Goal: Task Accomplishment & Management: Manage account settings

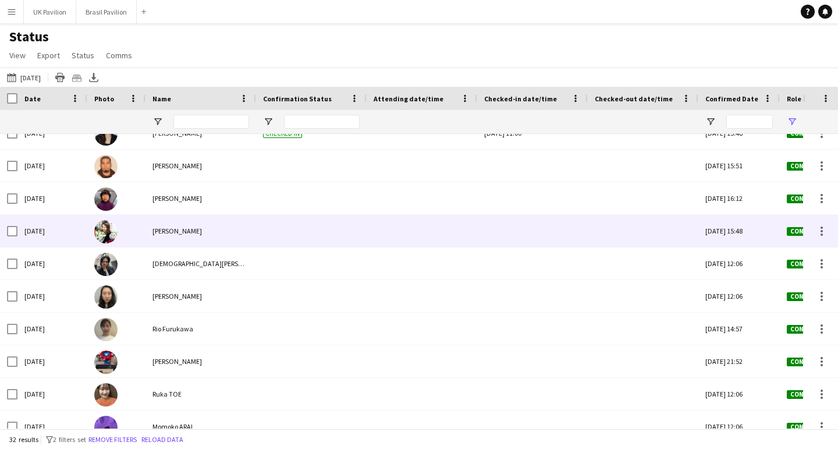
scroll to position [609, 0]
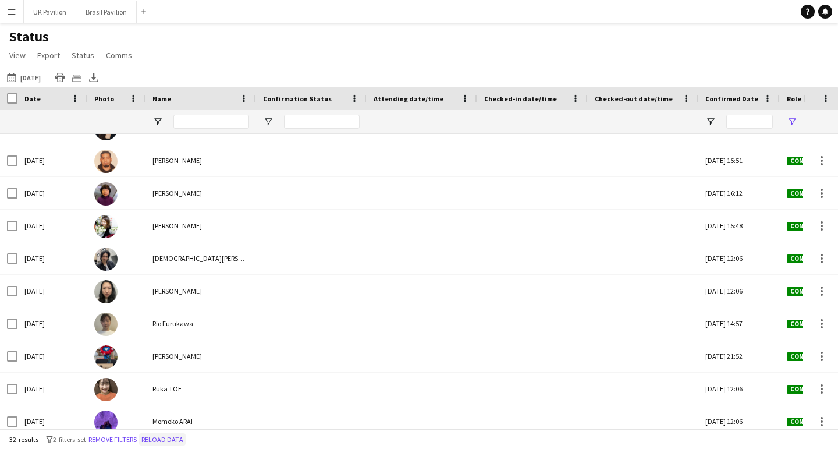
click at [186, 435] on button "Reload data" at bounding box center [162, 439] width 47 height 13
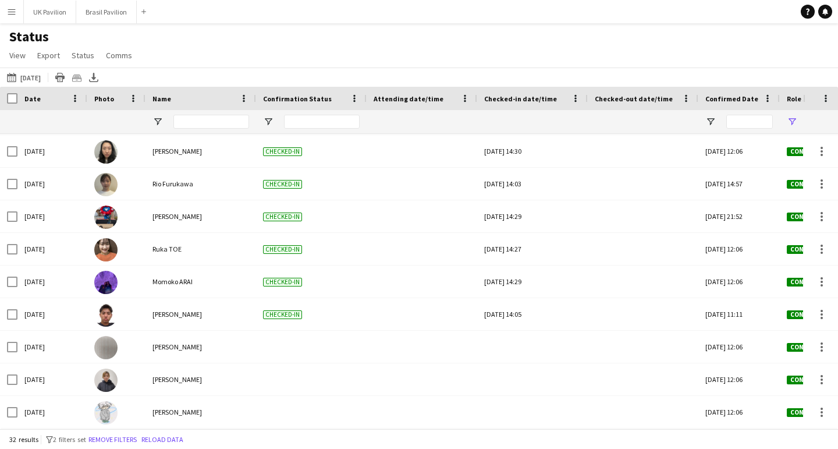
scroll to position [0, 0]
click at [115, 13] on button "Brasil Pavilion Close" at bounding box center [106, 12] width 61 height 23
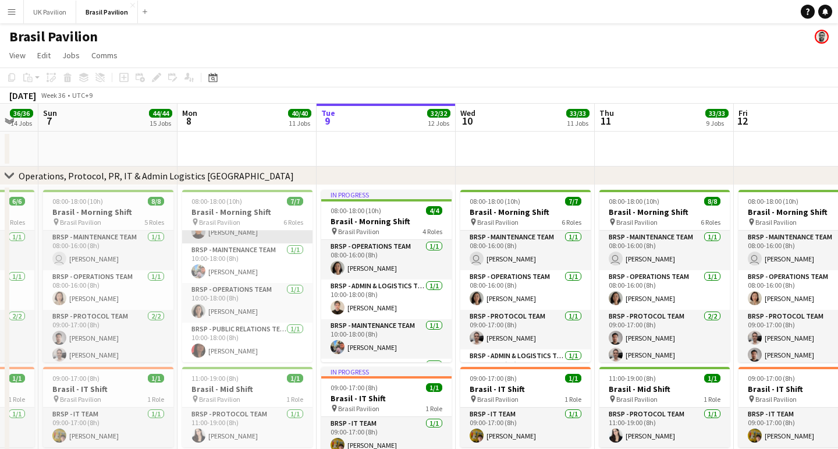
scroll to position [5, 0]
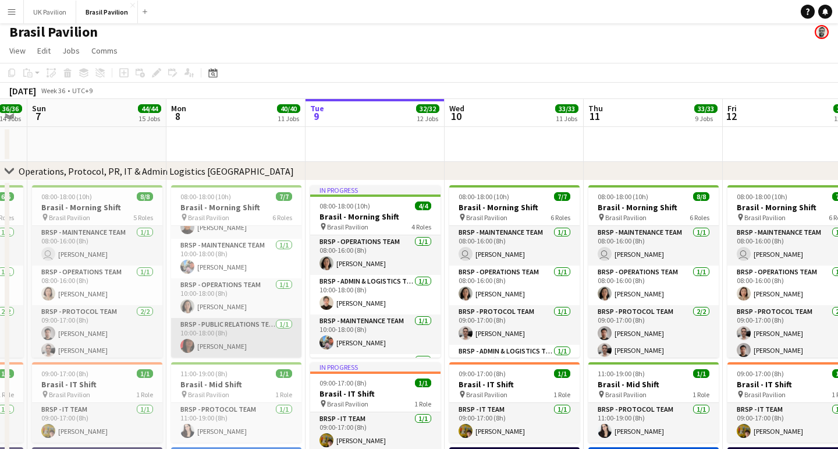
click at [241, 339] on app-card-role "BRSP - Public Relations Team [DATE] 10:00-18:00 (8h) [PERSON_NAME]" at bounding box center [236, 338] width 130 height 40
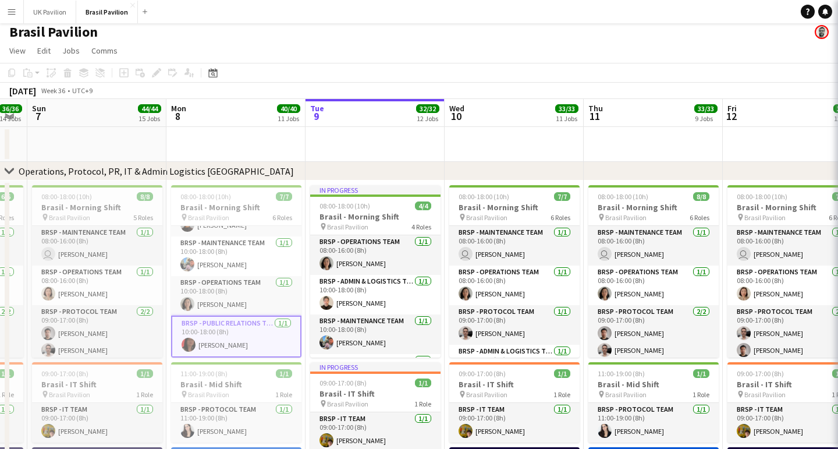
scroll to position [0, 390]
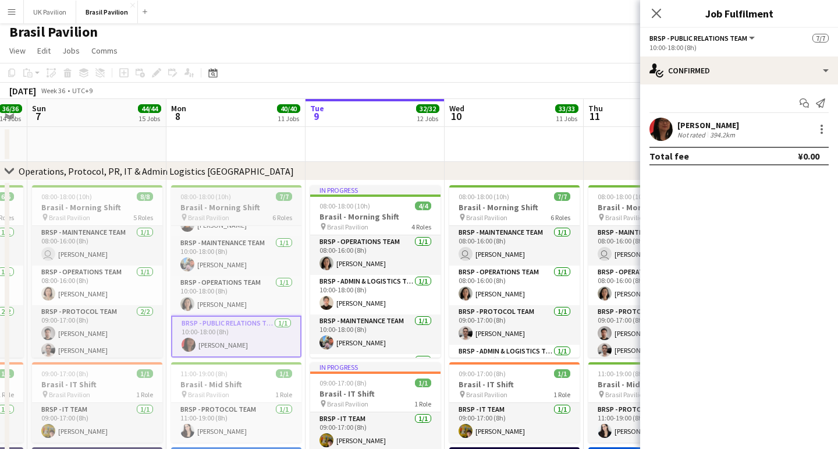
click at [224, 211] on h3 "Brasil - Morning Shift" at bounding box center [236, 207] width 130 height 10
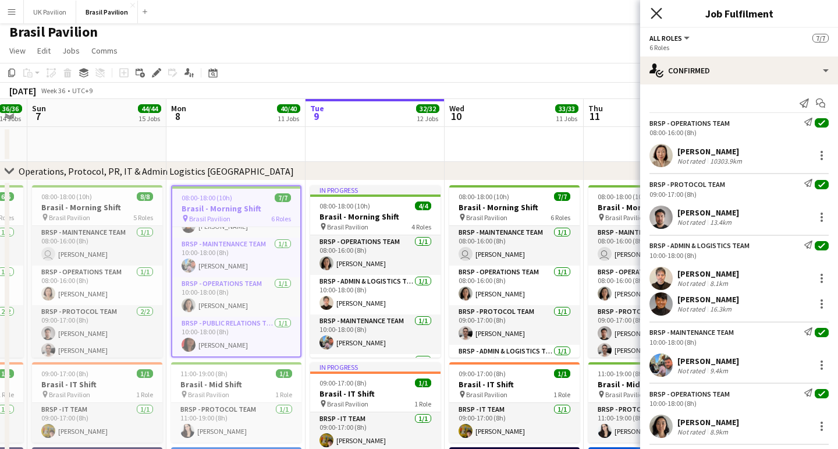
click at [658, 13] on icon "Close pop-in" at bounding box center [656, 13] width 11 height 11
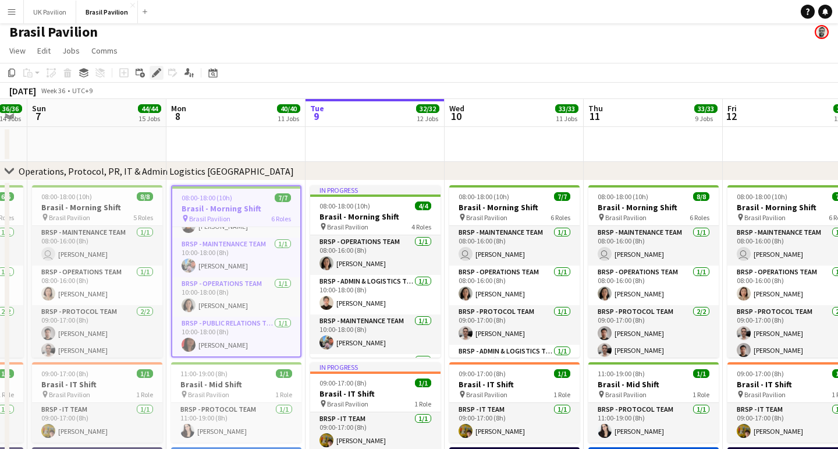
click at [154, 77] on icon at bounding box center [153, 76] width 3 height 3
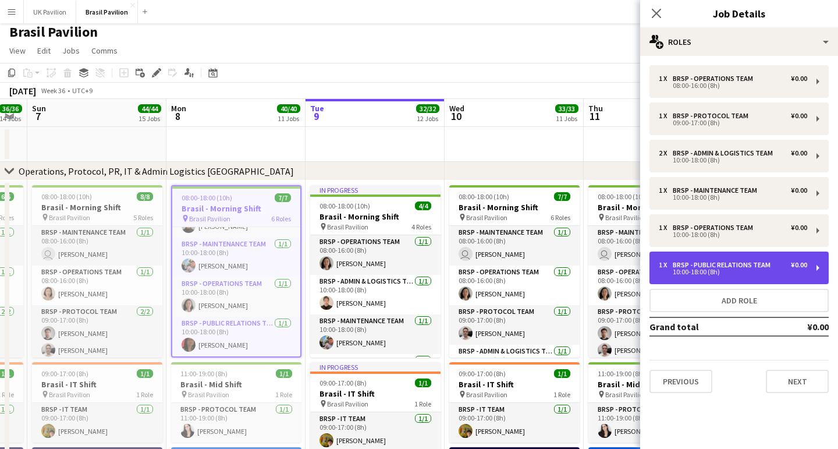
click at [706, 269] on div "BRSP - Public Relations Team" at bounding box center [724, 265] width 102 height 8
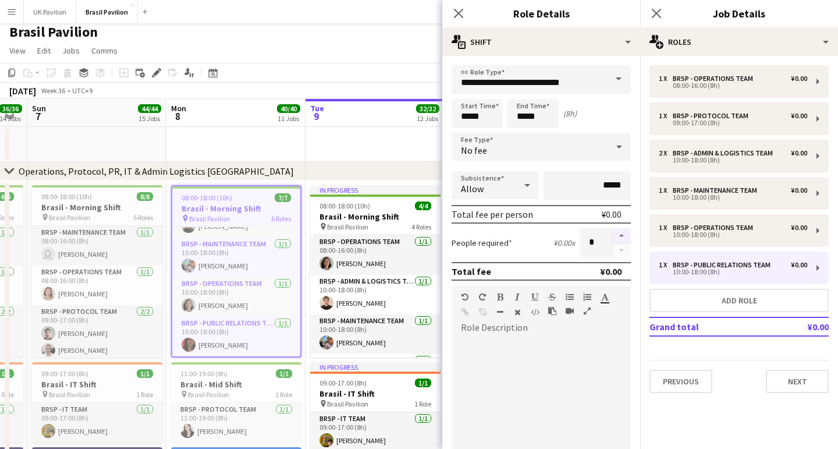
click at [619, 240] on button "button" at bounding box center [621, 235] width 19 height 15
type input "*"
click at [460, 12] on icon at bounding box center [458, 13] width 11 height 11
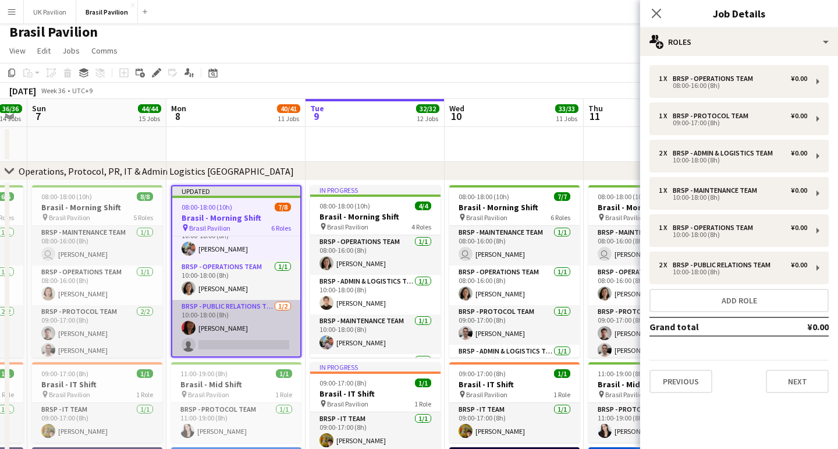
scroll to position [174, 0]
click at [231, 347] on app-card-role "BRSP - Public Relations Team [DATE] 10:00-18:00 (8h) [PERSON_NAME] single-neutr…" at bounding box center [236, 328] width 128 height 56
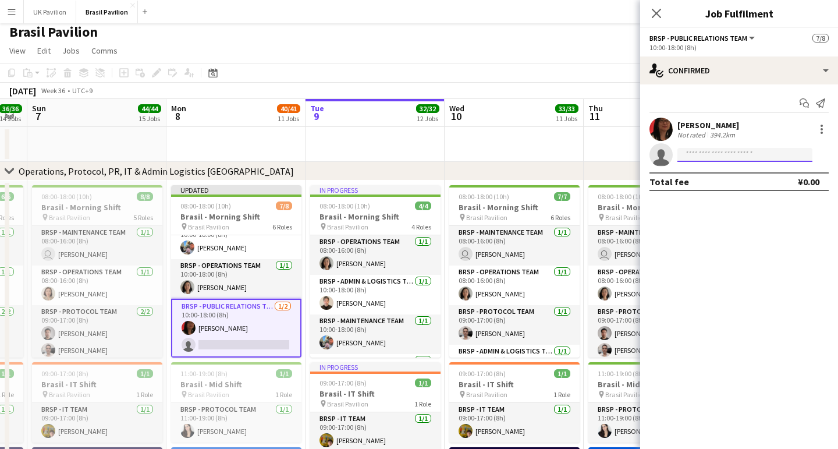
click at [699, 157] on input at bounding box center [745, 155] width 135 height 14
type input "***"
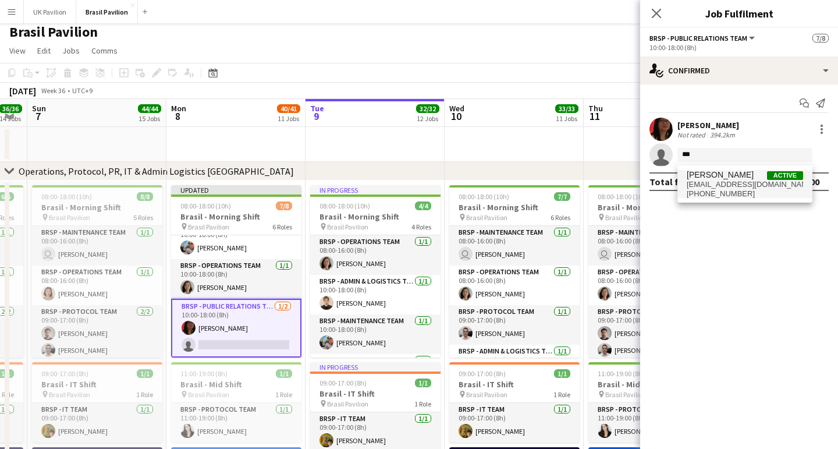
click at [709, 186] on span "[EMAIL_ADDRESS][DOMAIN_NAME]" at bounding box center [745, 184] width 116 height 9
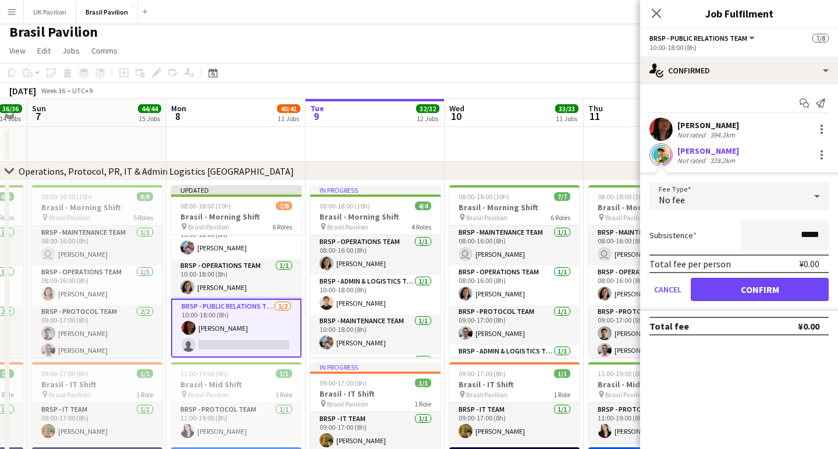
click at [748, 295] on button "Confirm" at bounding box center [760, 289] width 138 height 23
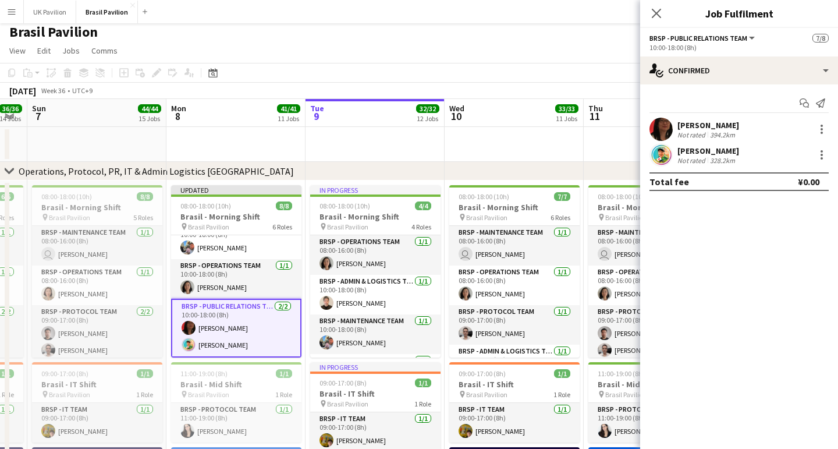
drag, startPoint x: 655, startPoint y: 10, endPoint x: 623, endPoint y: 47, distance: 48.7
click at [654, 12] on icon "Close pop-in" at bounding box center [656, 13] width 9 height 9
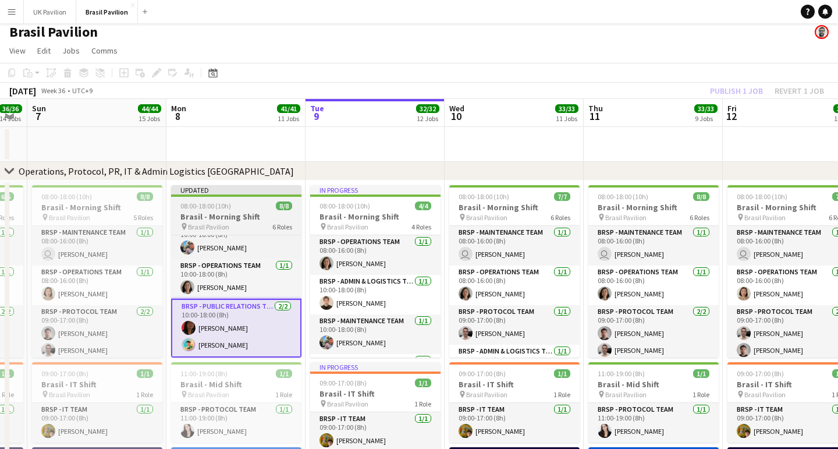
click at [224, 222] on h3 "Brasil - Morning Shift" at bounding box center [236, 216] width 130 height 10
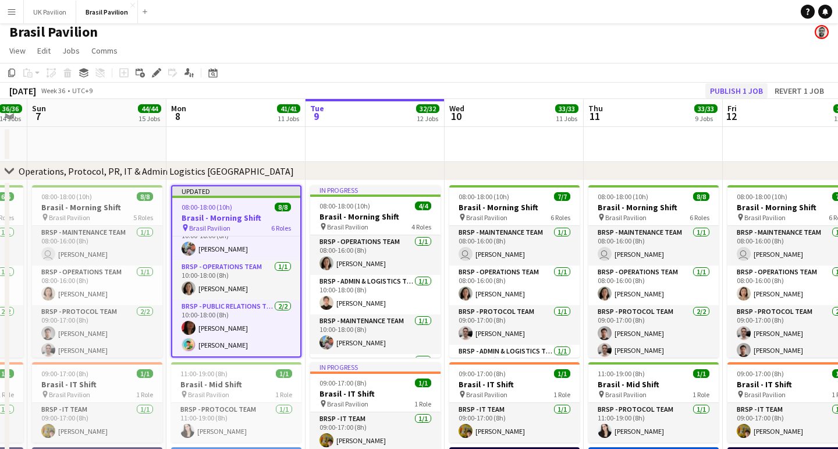
click at [714, 98] on button "Publish 1 job" at bounding box center [737, 90] width 62 height 15
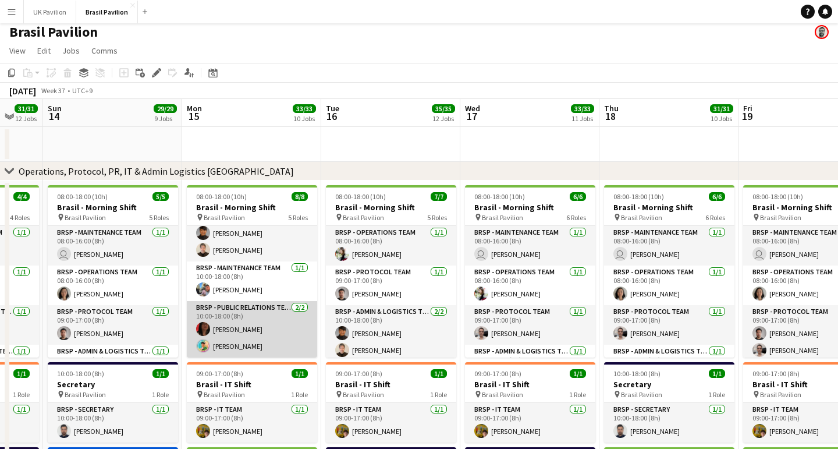
scroll to position [136, 0]
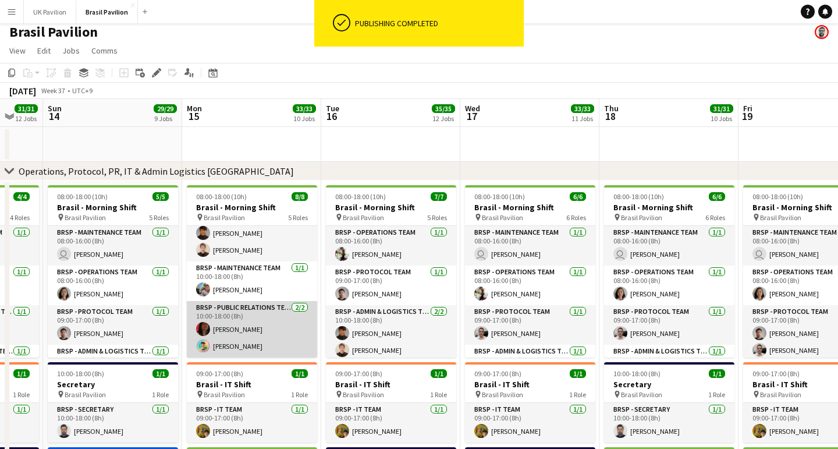
click at [252, 322] on app-card-role "BRSP - Public Relations Team [DATE] 10:00-18:00 (8h) [PERSON_NAME] [PERSON_NAME]" at bounding box center [252, 329] width 130 height 56
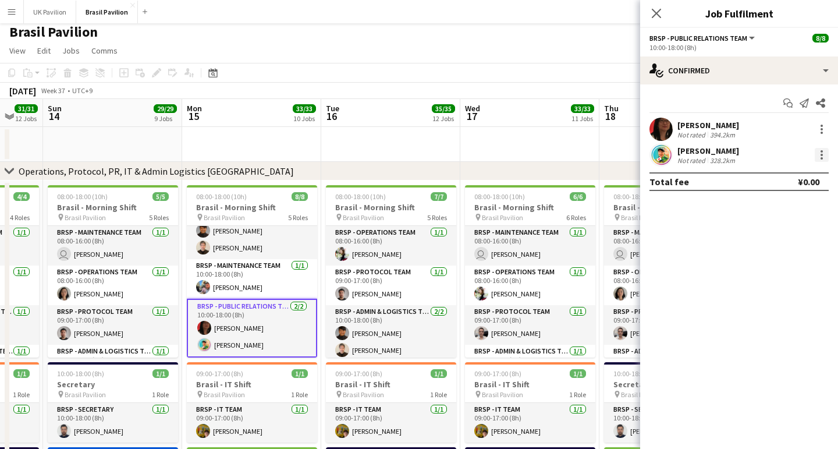
click at [820, 154] on div at bounding box center [822, 155] width 14 height 14
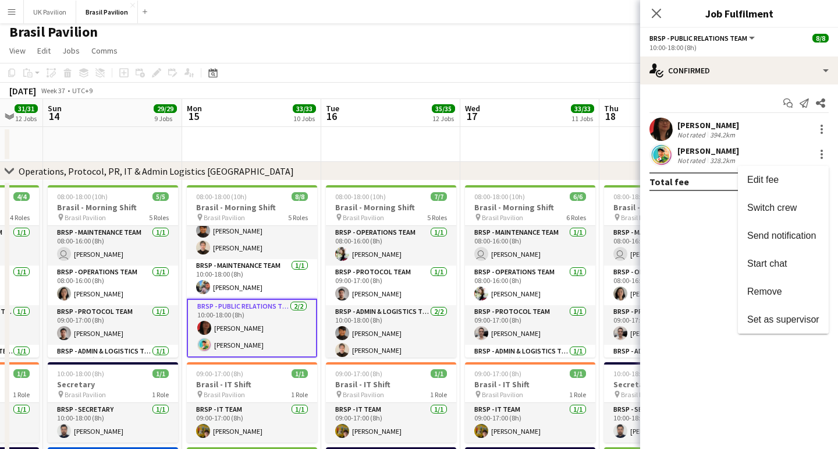
click at [780, 299] on button "Remove" at bounding box center [783, 292] width 91 height 28
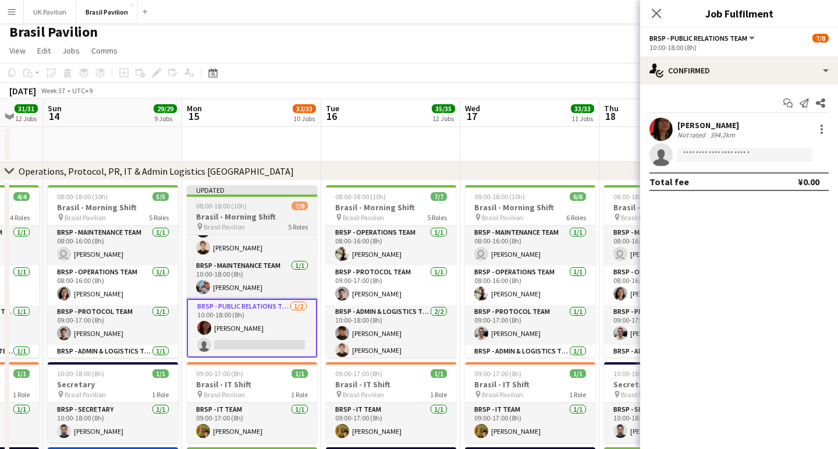
click at [232, 222] on h3 "Brasil - Morning Shift" at bounding box center [252, 216] width 130 height 10
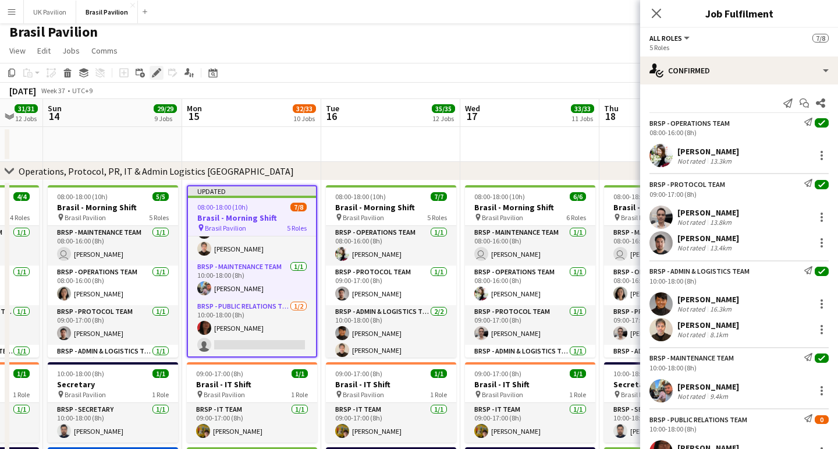
click at [157, 76] on icon at bounding box center [156, 73] width 6 height 6
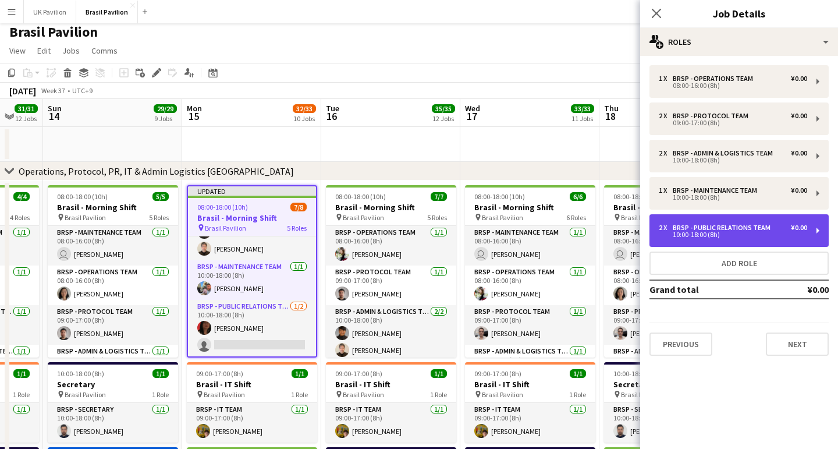
click at [731, 238] on div "10:00-18:00 (8h)" at bounding box center [733, 235] width 148 height 6
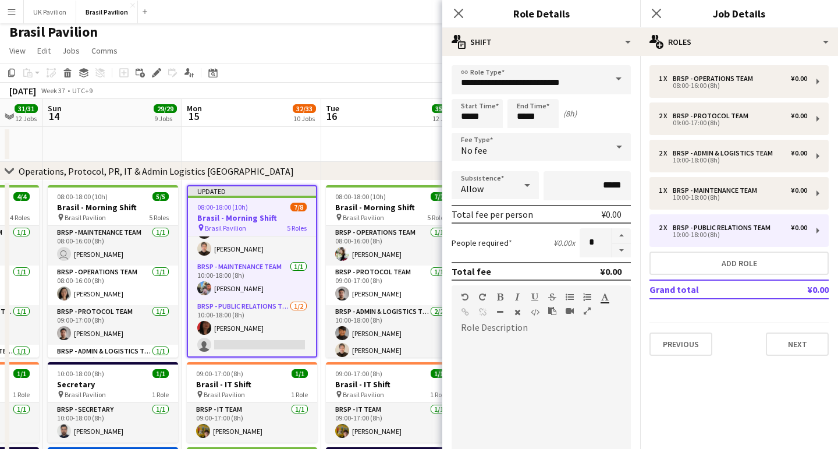
click at [619, 258] on button "button" at bounding box center [621, 250] width 19 height 15
type input "*"
click at [459, 15] on icon "Close pop-in" at bounding box center [458, 13] width 11 height 11
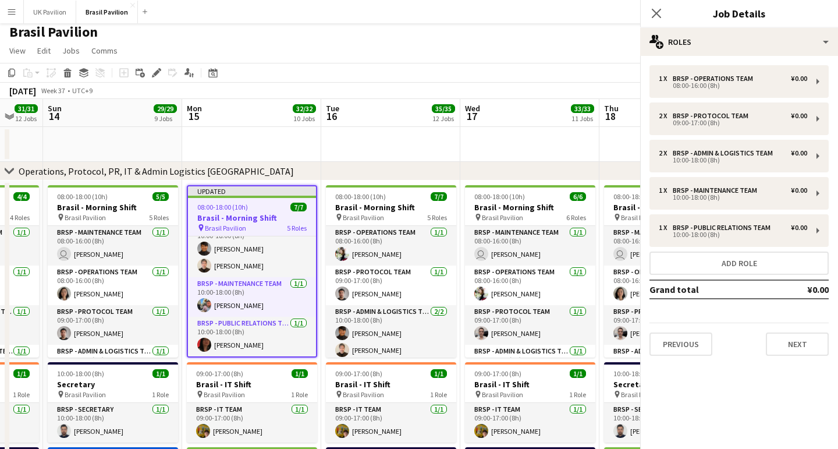
scroll to position [131, 0]
click at [656, 6] on div "Close pop-in" at bounding box center [656, 13] width 33 height 27
drag, startPoint x: 658, startPoint y: 13, endPoint x: 646, endPoint y: 24, distance: 15.7
click at [658, 13] on icon "Close pop-in" at bounding box center [656, 13] width 9 height 9
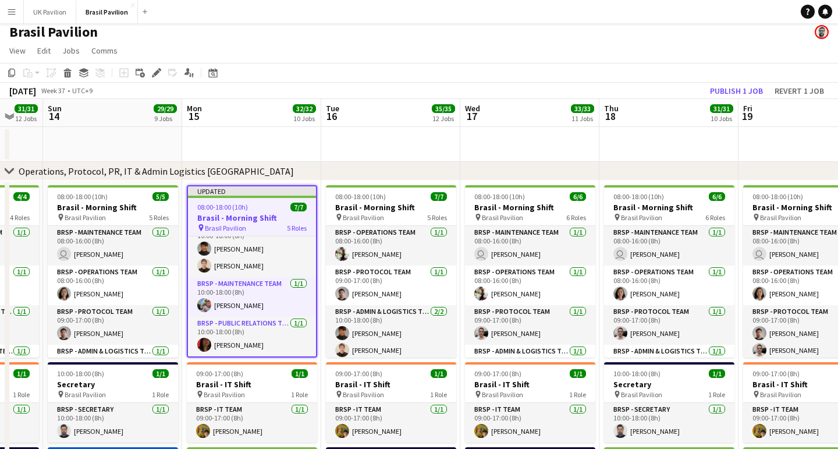
click at [715, 98] on button "Publish 1 job" at bounding box center [737, 90] width 62 height 15
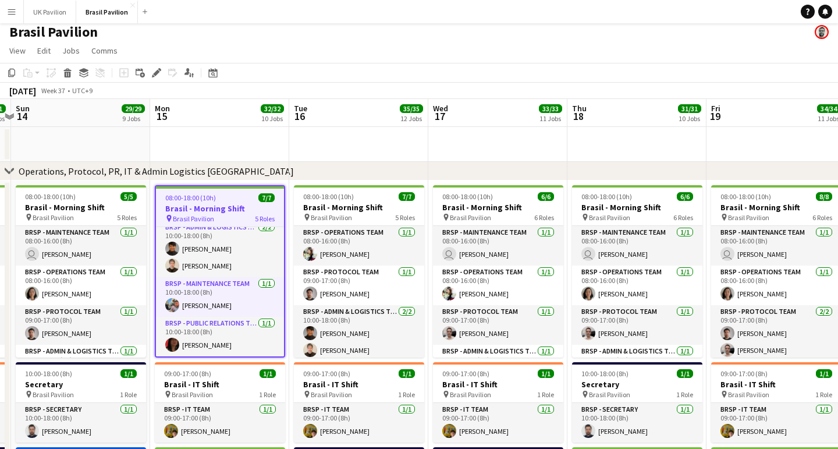
scroll to position [0, 270]
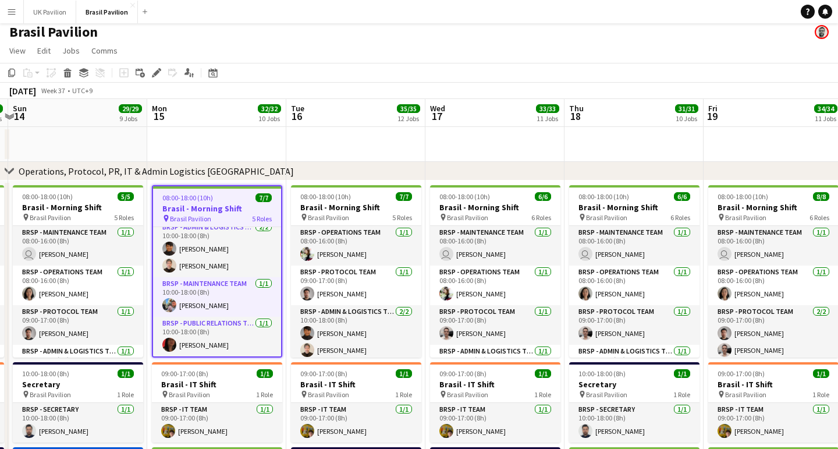
click at [16, 13] on button "Menu" at bounding box center [11, 11] width 23 height 23
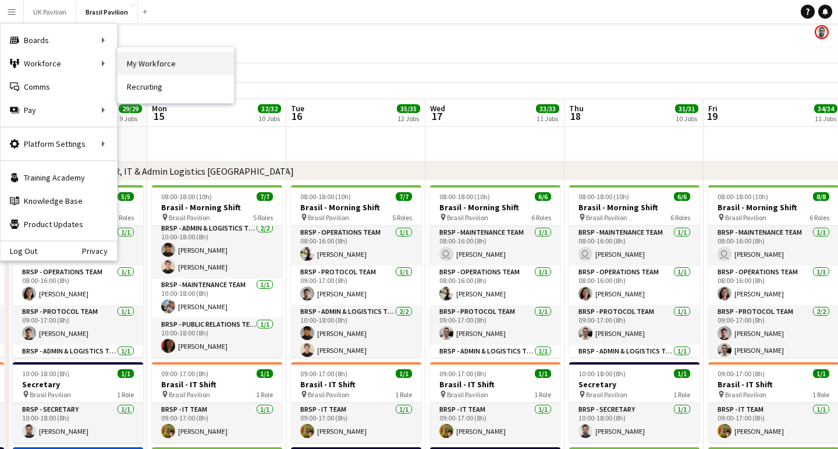
click at [167, 60] on link "My Workforce" at bounding box center [176, 63] width 116 height 23
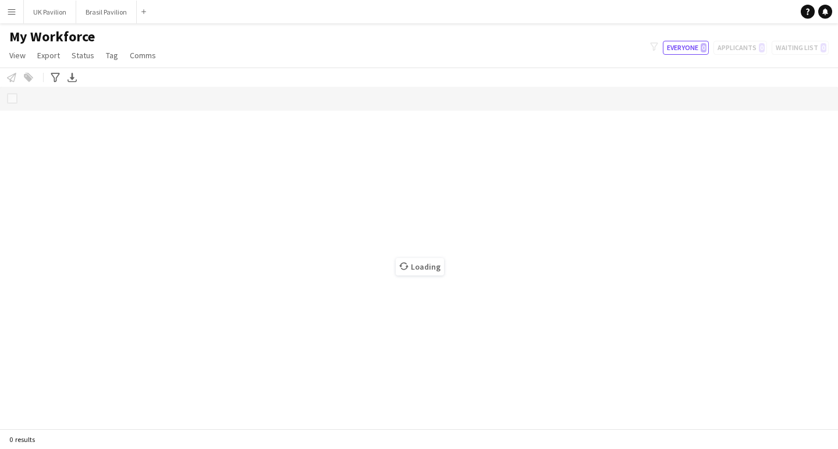
click at [11, 6] on button "Menu" at bounding box center [11, 11] width 23 height 23
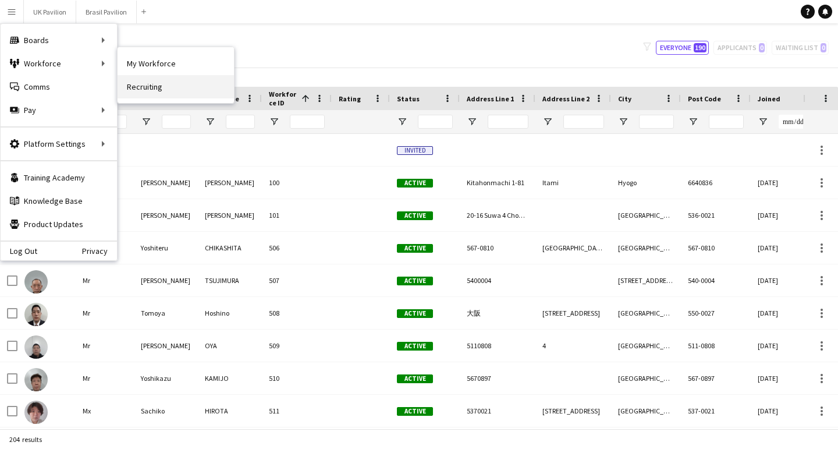
click at [167, 90] on link "Recruiting" at bounding box center [176, 86] width 116 height 23
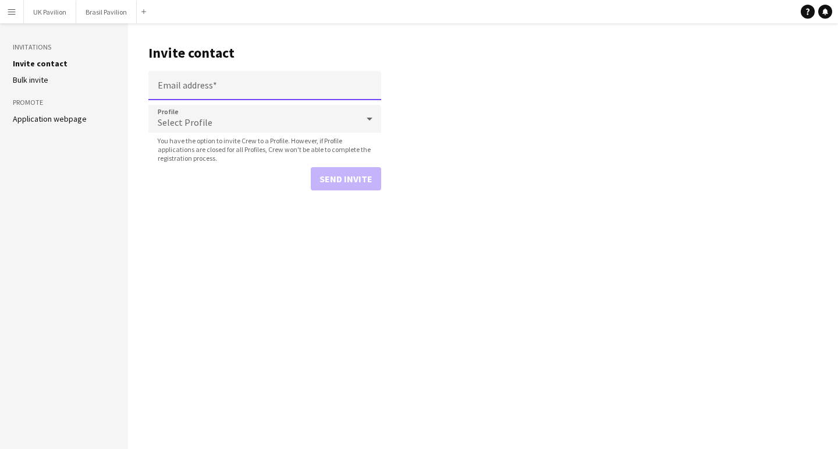
click at [174, 91] on input "Email address" at bounding box center [264, 85] width 233 height 29
type input "**********"
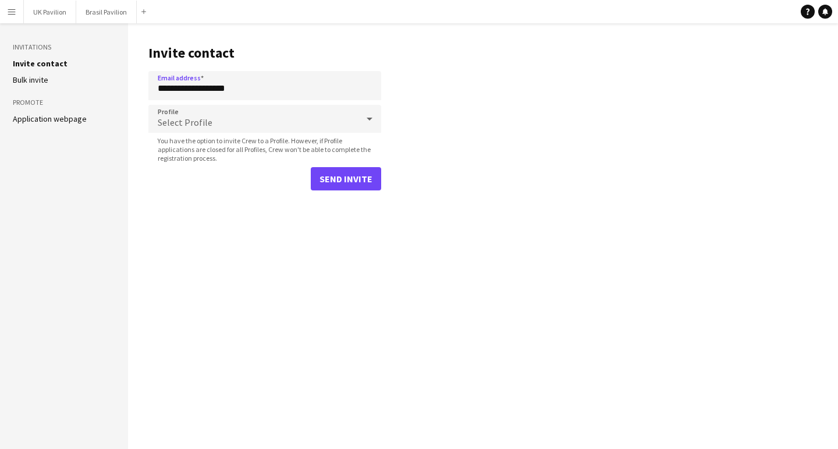
click at [368, 130] on icon at bounding box center [370, 118] width 14 height 23
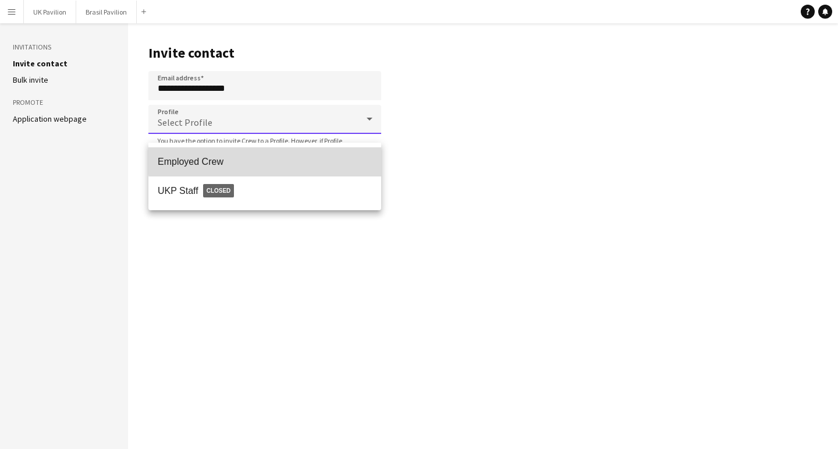
click at [279, 157] on span "Employed Crew" at bounding box center [265, 161] width 214 height 11
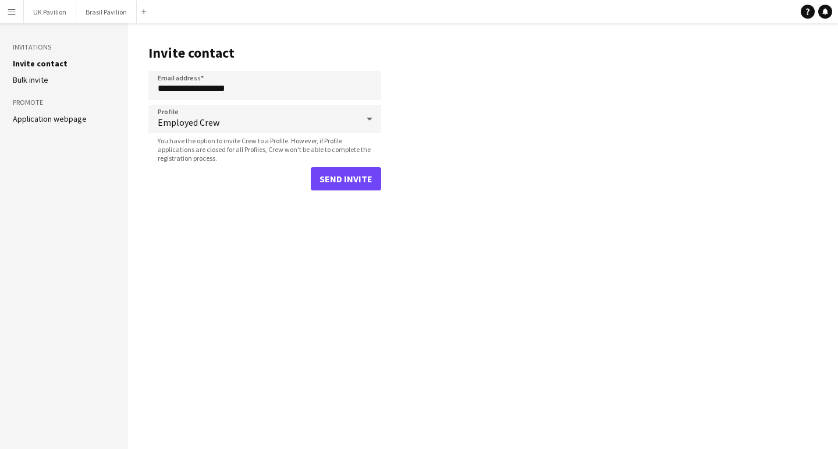
click at [355, 190] on button "Send invite" at bounding box center [346, 178] width 70 height 23
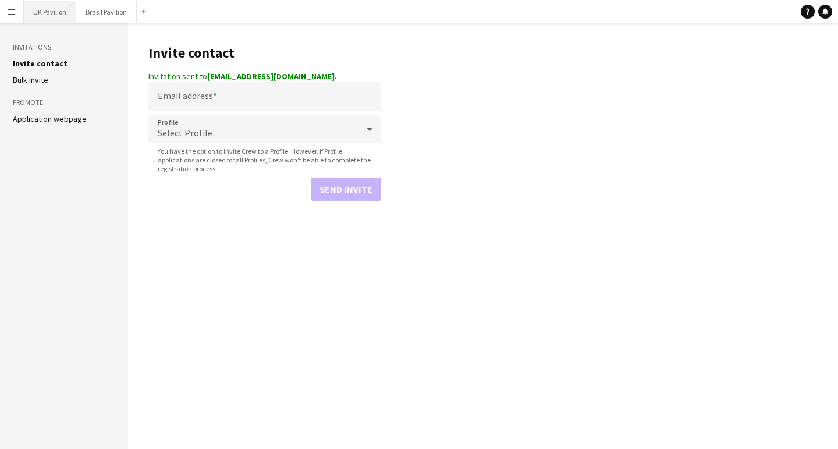
click at [45, 15] on button "UK Pavilion Close" at bounding box center [50, 12] width 52 height 23
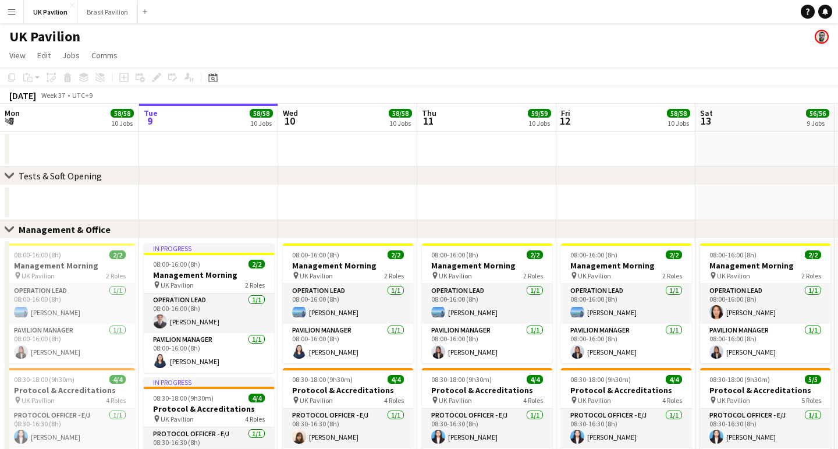
click at [8, 7] on app-icon "Menu" at bounding box center [11, 11] width 9 height 9
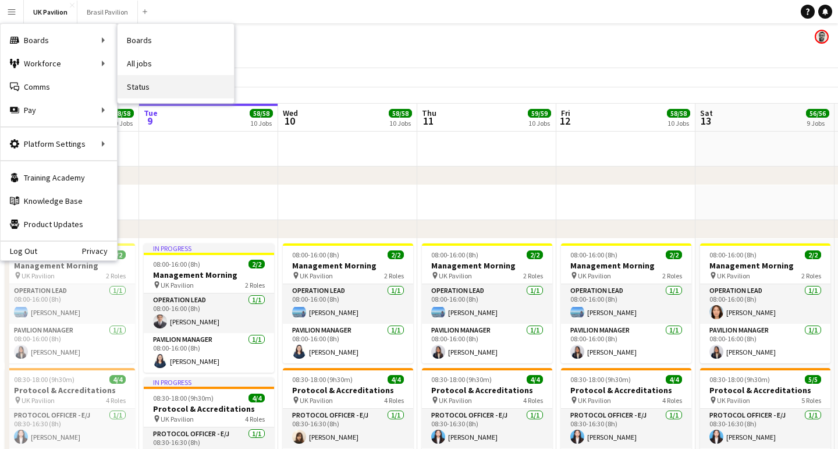
click at [144, 86] on link "Status" at bounding box center [176, 86] width 116 height 23
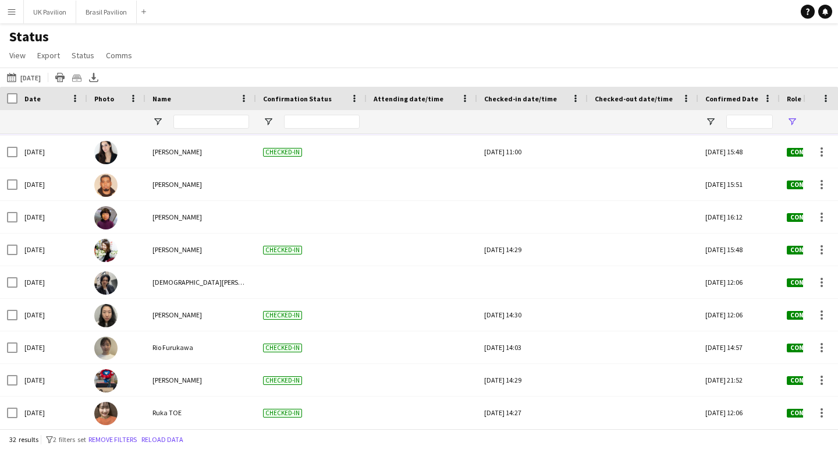
scroll to position [584, 0]
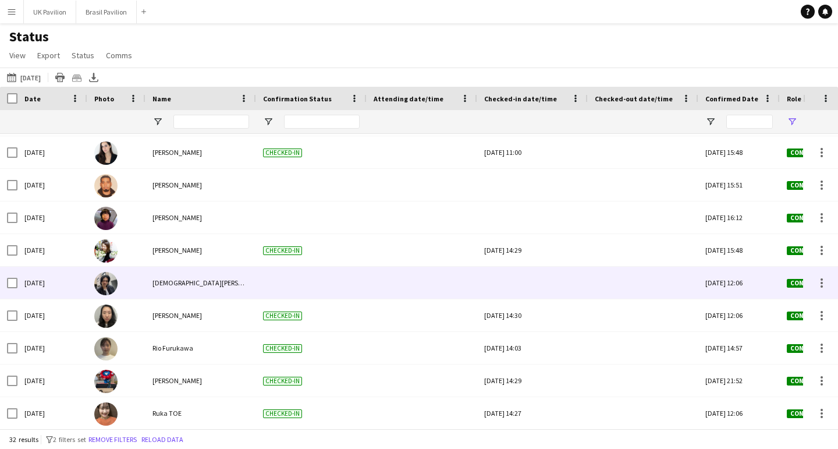
click at [532, 293] on div at bounding box center [532, 283] width 97 height 32
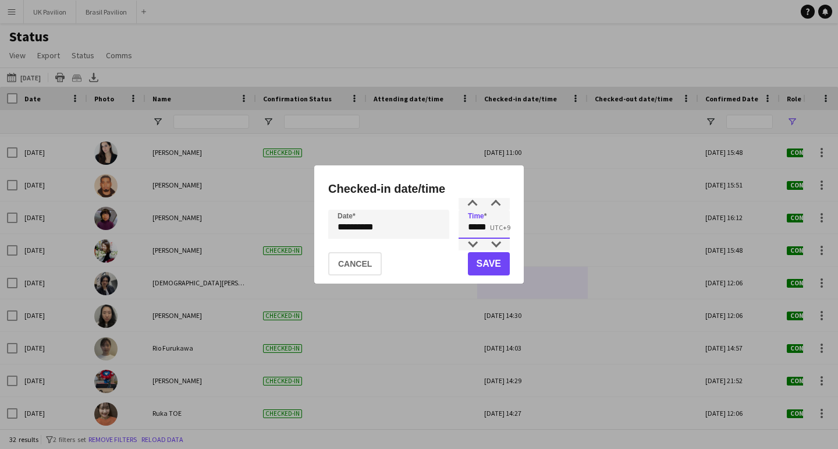
drag, startPoint x: 488, startPoint y: 229, endPoint x: 483, endPoint y: 231, distance: 5.9
click at [483, 231] on input "*****" at bounding box center [484, 224] width 51 height 29
type input "*****"
click at [491, 268] on button "Save" at bounding box center [489, 263] width 42 height 23
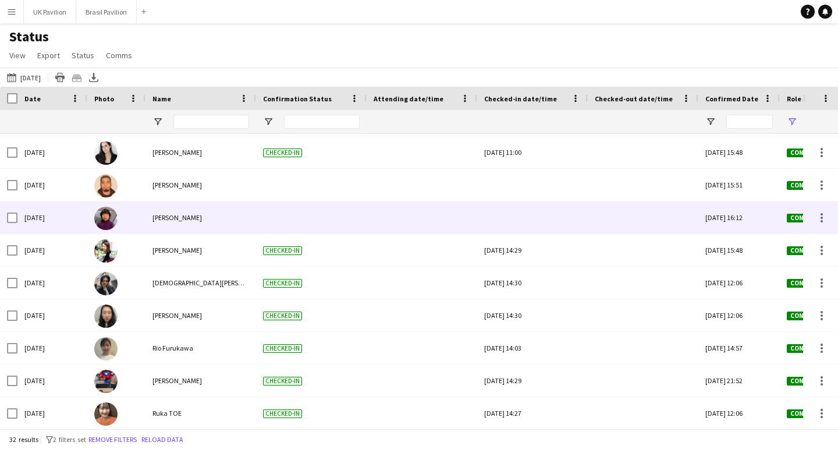
click at [512, 222] on div at bounding box center [532, 217] width 97 height 32
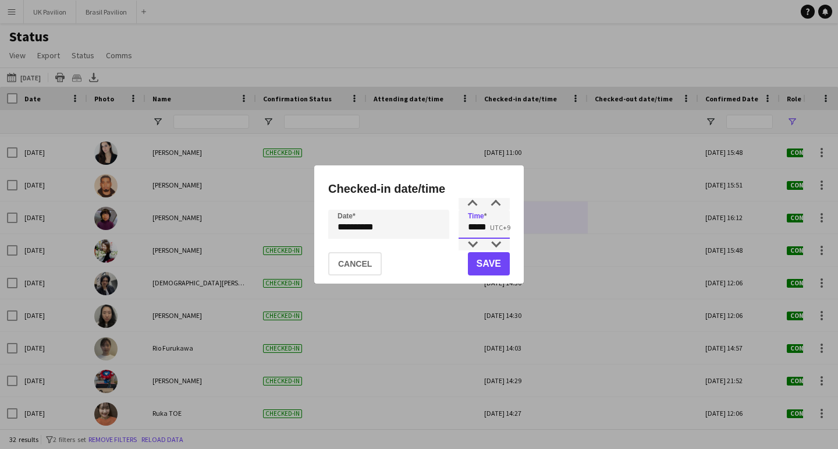
drag, startPoint x: 492, startPoint y: 228, endPoint x: 483, endPoint y: 229, distance: 9.3
click at [483, 229] on input "*****" at bounding box center [484, 224] width 51 height 29
type input "*****"
click at [494, 263] on button "Save" at bounding box center [489, 263] width 42 height 23
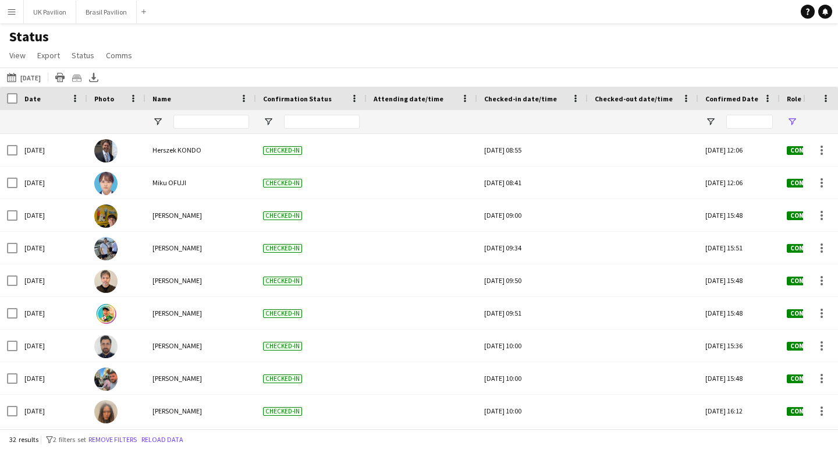
scroll to position [0, 41]
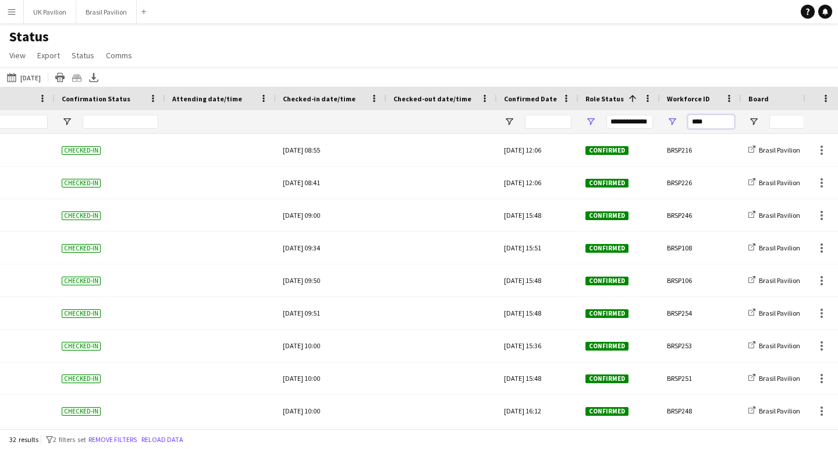
drag, startPoint x: 690, startPoint y: 129, endPoint x: 667, endPoint y: 128, distance: 23.3
click at [667, 128] on div "****" at bounding box center [700, 121] width 81 height 23
type input "***"
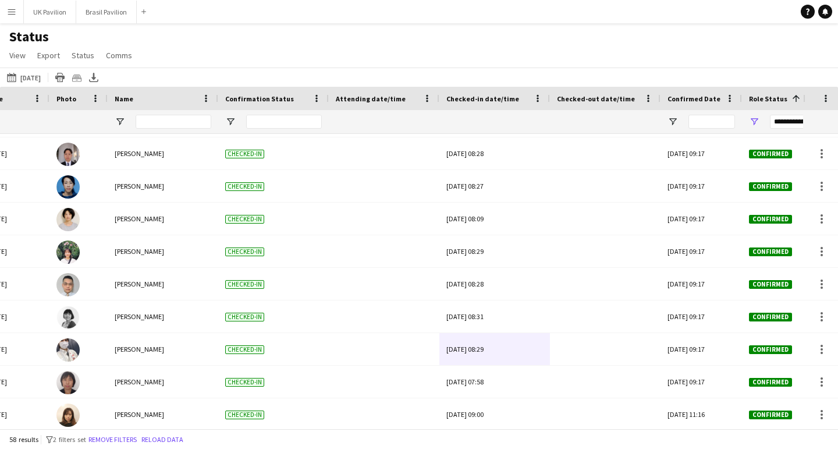
scroll to position [0, 77]
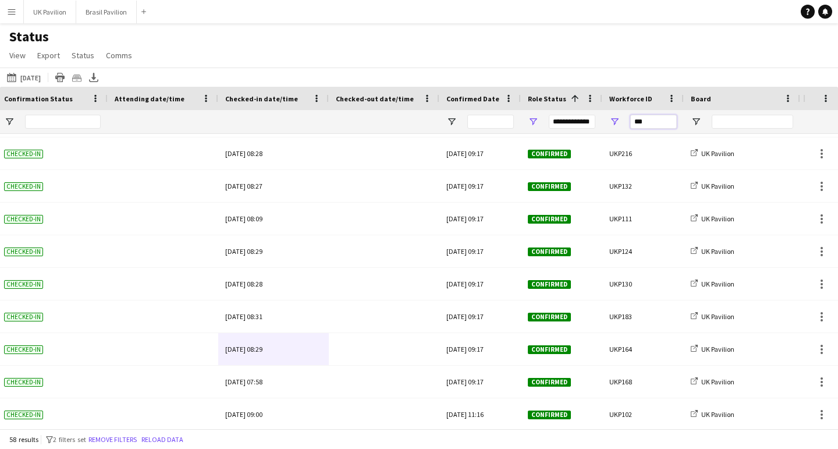
drag, startPoint x: 650, startPoint y: 126, endPoint x: 616, endPoint y: 122, distance: 34.6
click at [620, 126] on div "***" at bounding box center [642, 121] width 81 height 23
type input "****"
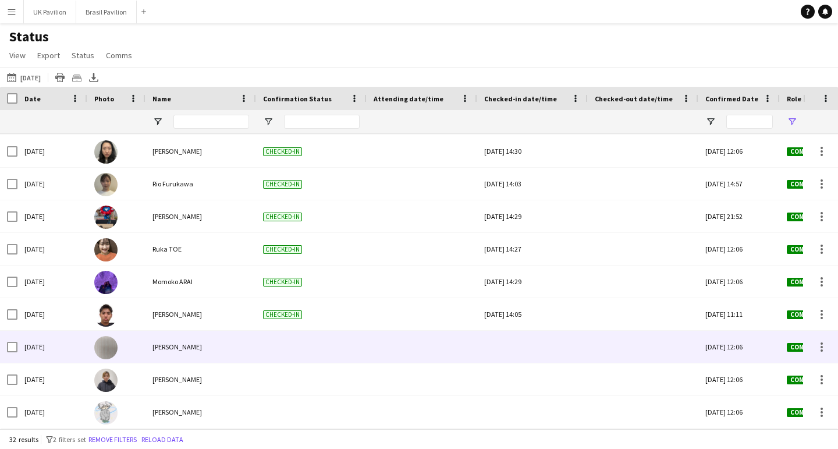
scroll to position [0, 0]
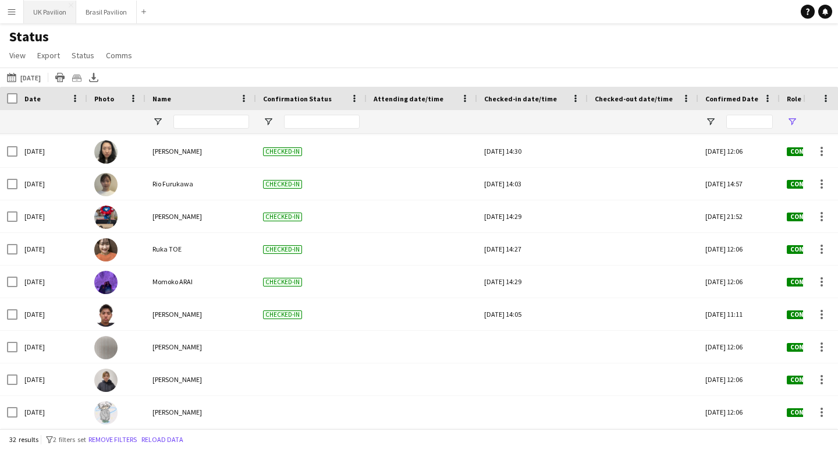
click at [65, 16] on button "UK Pavilion Close" at bounding box center [50, 12] width 52 height 23
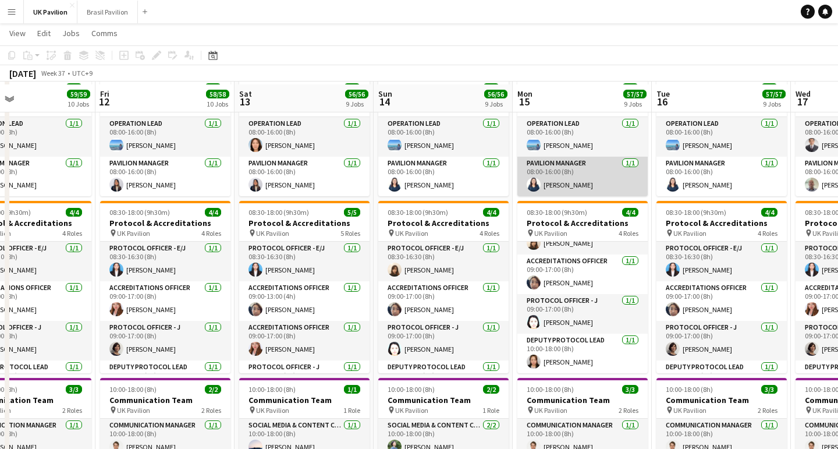
scroll to position [169, 0]
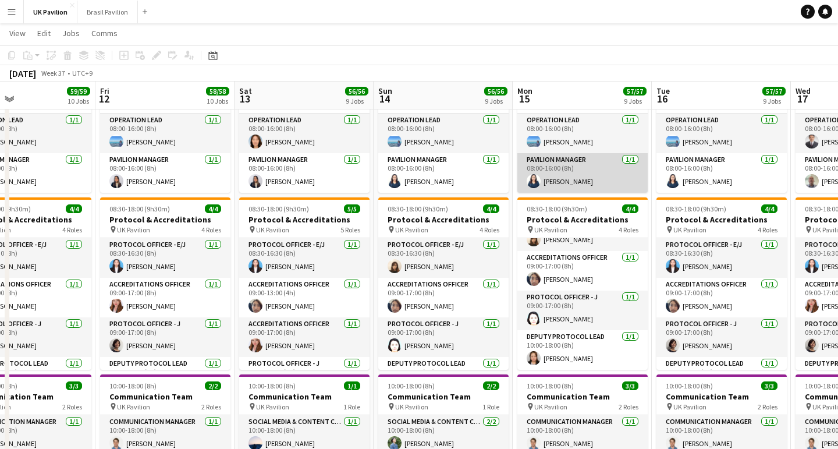
click at [572, 193] on app-card-role "Pavilion Manager [DATE] 08:00-16:00 (8h) [PERSON_NAME]" at bounding box center [582, 173] width 130 height 40
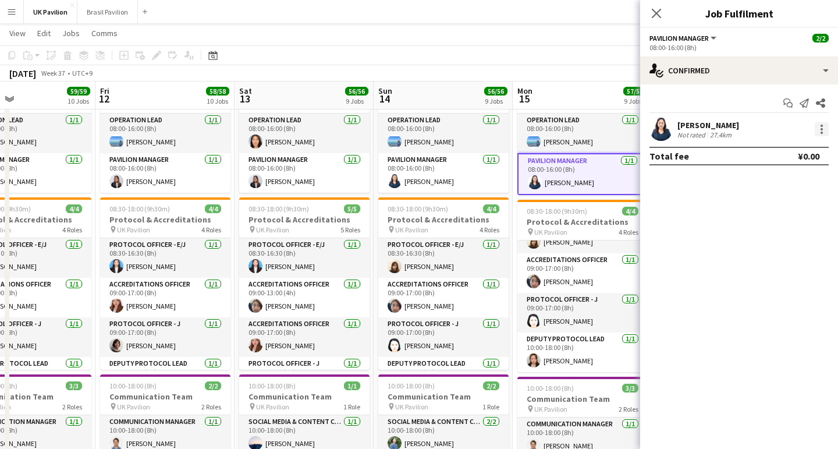
click at [824, 130] on div at bounding box center [822, 129] width 14 height 14
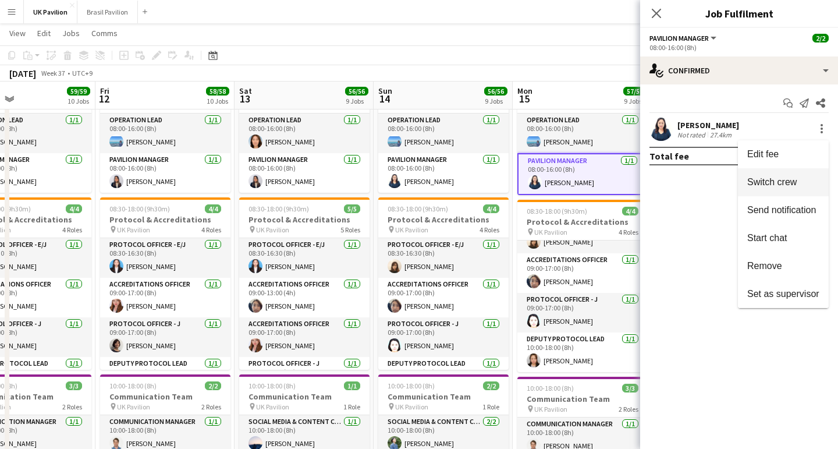
click at [747, 186] on span "Switch crew" at bounding box center [771, 182] width 49 height 10
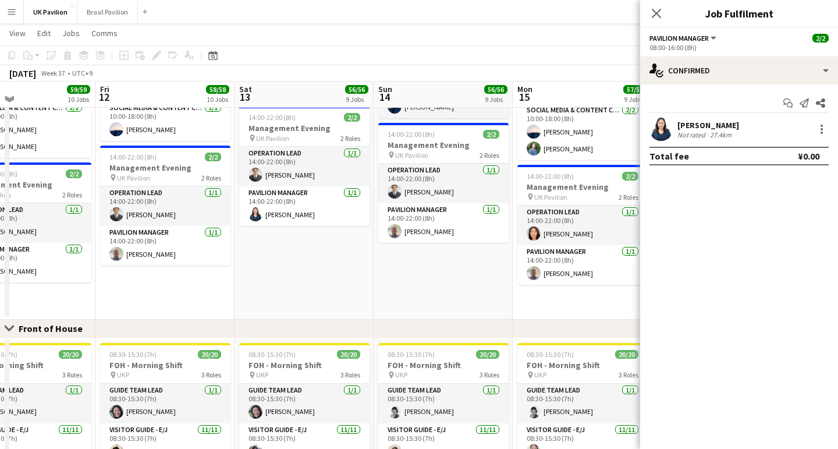
scroll to position [562, 0]
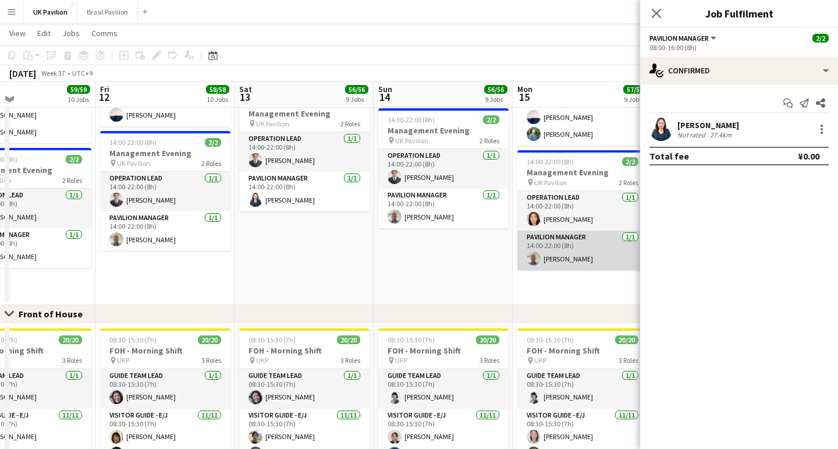
click at [576, 270] on app-card-role "Pavilion Manager [DATE] 14:00-22:00 (8h) [PERSON_NAME]" at bounding box center [582, 251] width 130 height 40
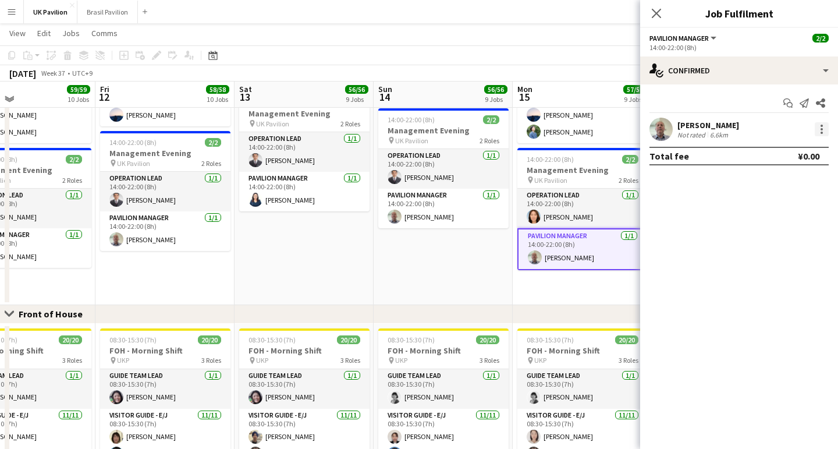
click at [823, 136] on div at bounding box center [822, 129] width 14 height 14
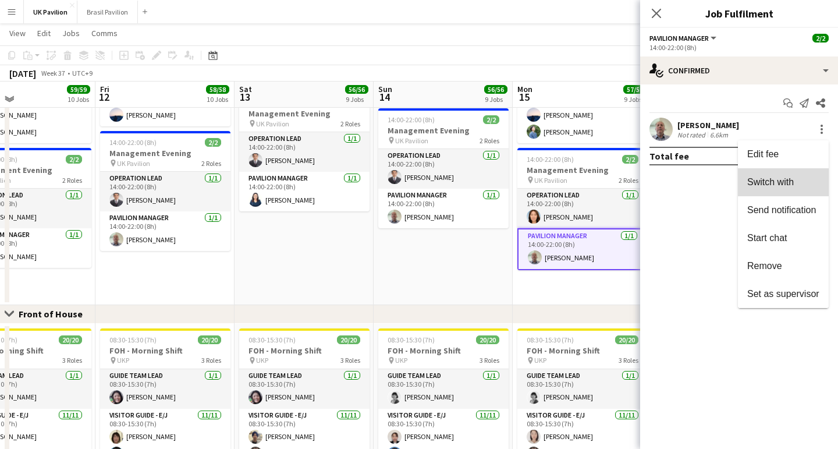
click at [761, 183] on span "Switch with" at bounding box center [770, 182] width 47 height 10
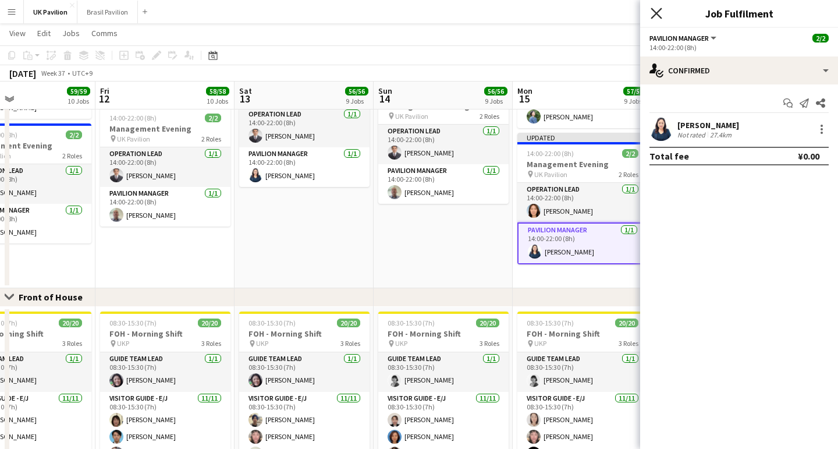
click at [656, 16] on icon "Close pop-in" at bounding box center [656, 13] width 11 height 11
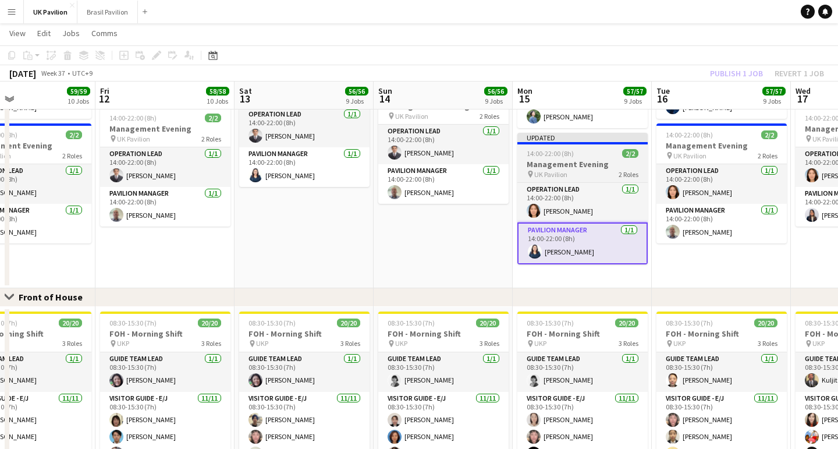
click at [595, 169] on h3 "Management Evening" at bounding box center [582, 164] width 130 height 10
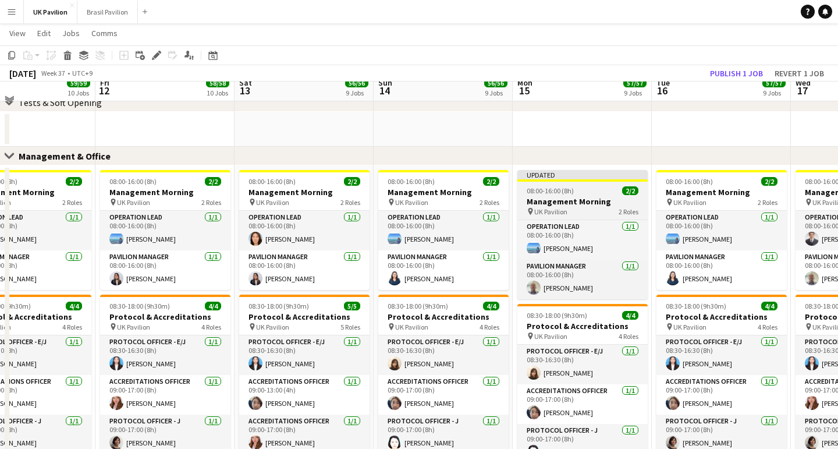
scroll to position [58, 0]
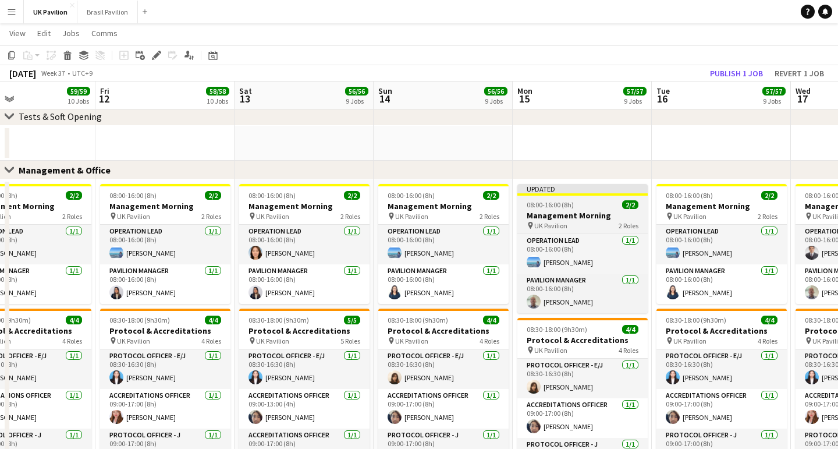
click at [575, 215] on h3 "Management Morning" at bounding box center [582, 215] width 130 height 10
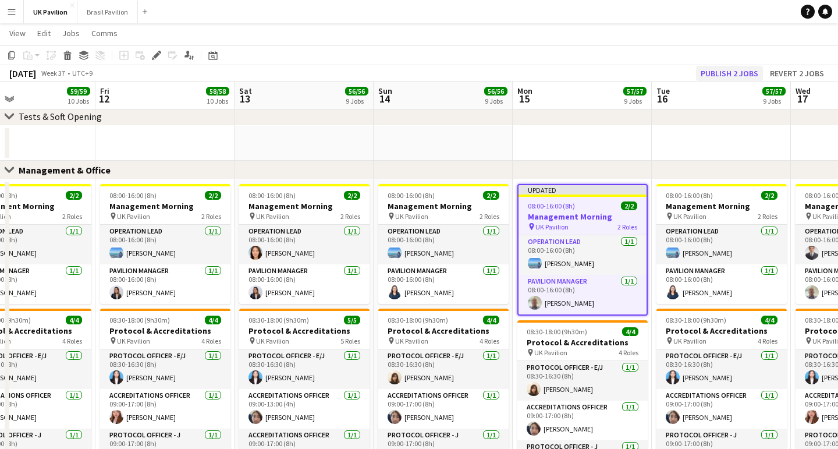
click at [697, 76] on button "Publish 2 jobs" at bounding box center [729, 73] width 67 height 15
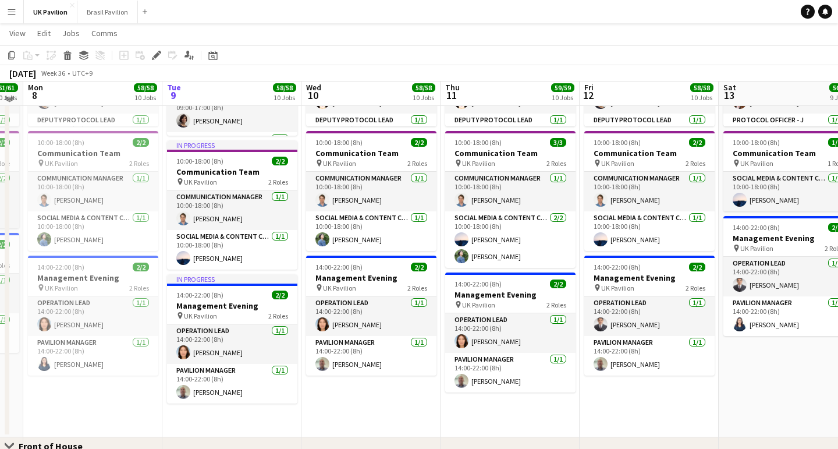
scroll to position [409, 0]
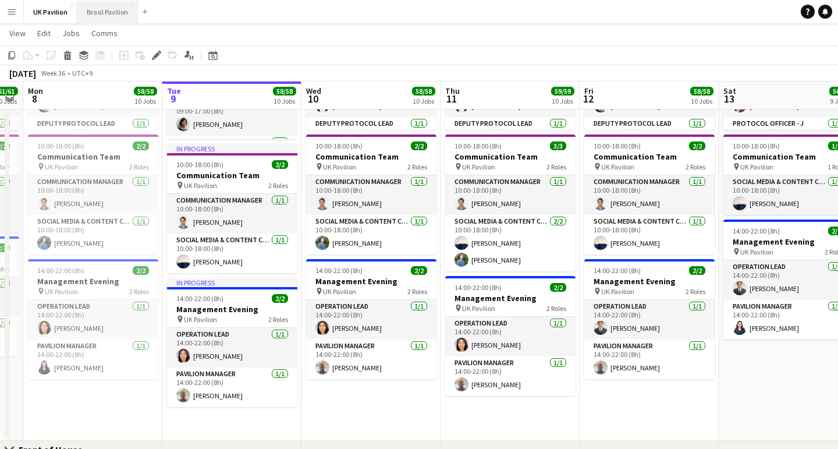
click at [114, 16] on button "Brasil Pavilion Close" at bounding box center [107, 12] width 61 height 23
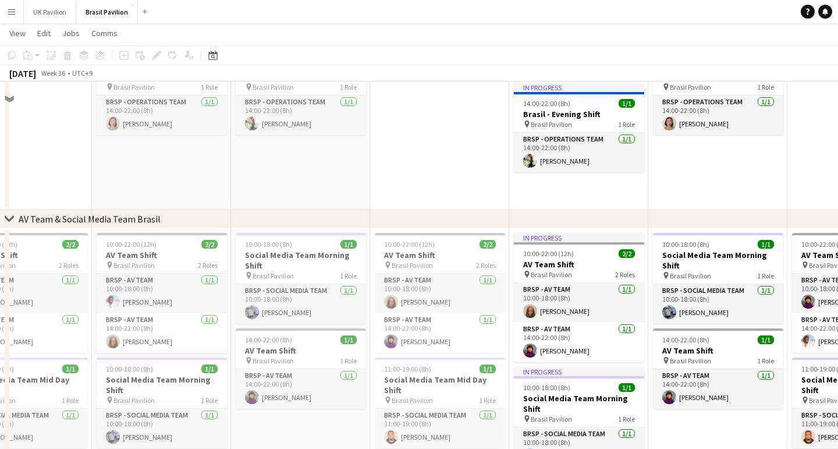
scroll to position [590, 0]
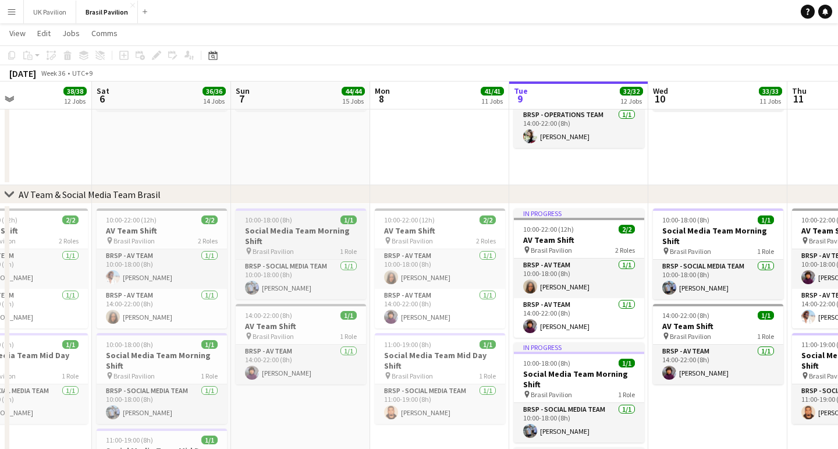
click at [291, 233] on h3 "Social Media Team Morning Shift" at bounding box center [301, 235] width 130 height 21
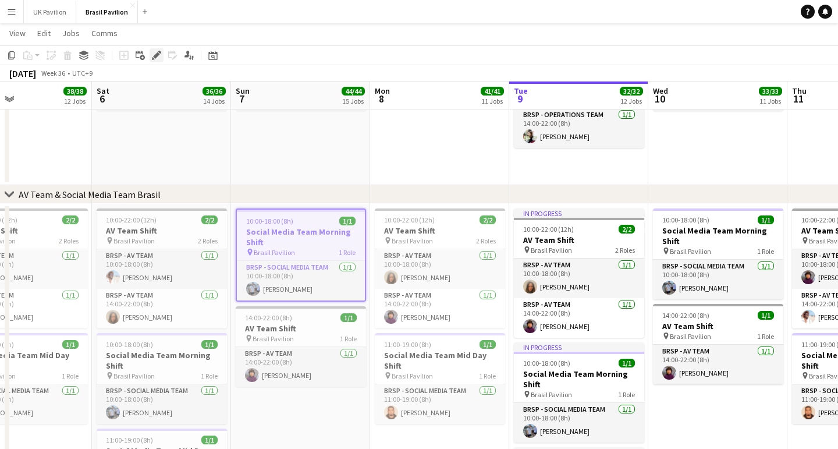
click at [156, 55] on icon at bounding box center [156, 55] width 6 height 6
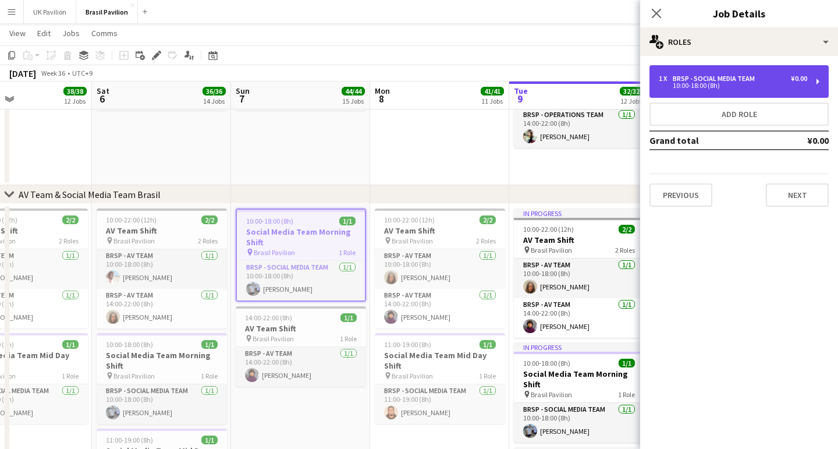
click at [692, 88] on div "10:00-18:00 (8h)" at bounding box center [733, 86] width 148 height 6
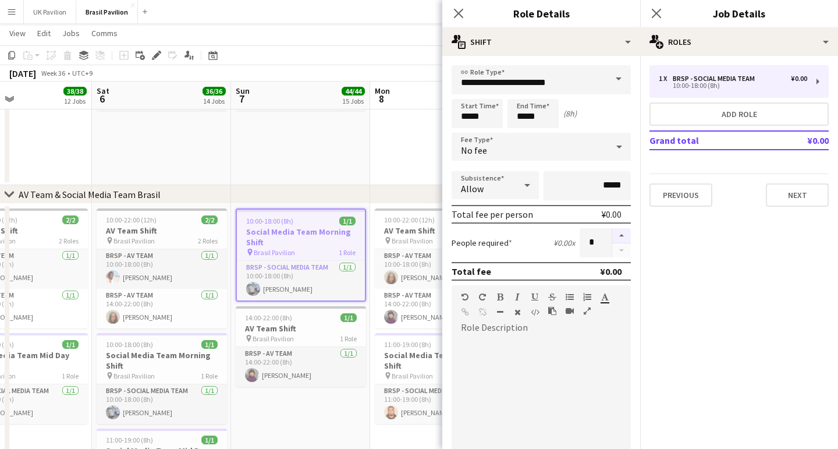
click at [619, 243] on button "button" at bounding box center [621, 235] width 19 height 15
type input "*"
click at [458, 16] on icon "Close pop-in" at bounding box center [458, 13] width 11 height 11
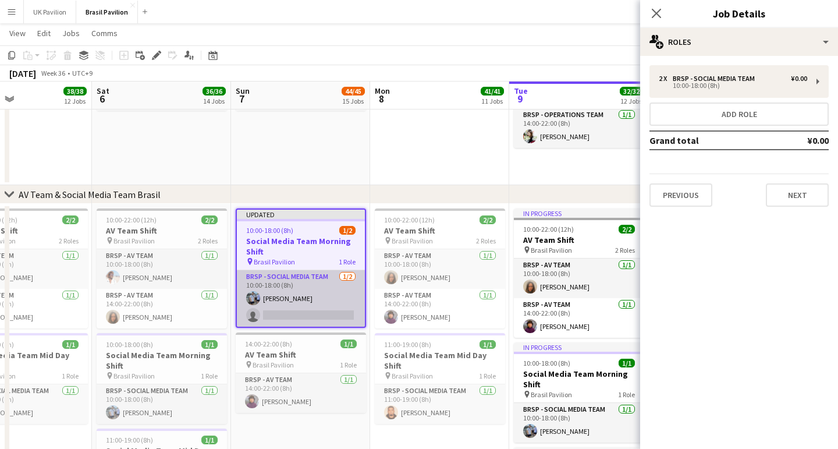
click at [272, 323] on app-card-role "BRSP - Social Media Team [DATE] 10:00-18:00 (8h) [PERSON_NAME] single-neutral-a…" at bounding box center [301, 298] width 128 height 56
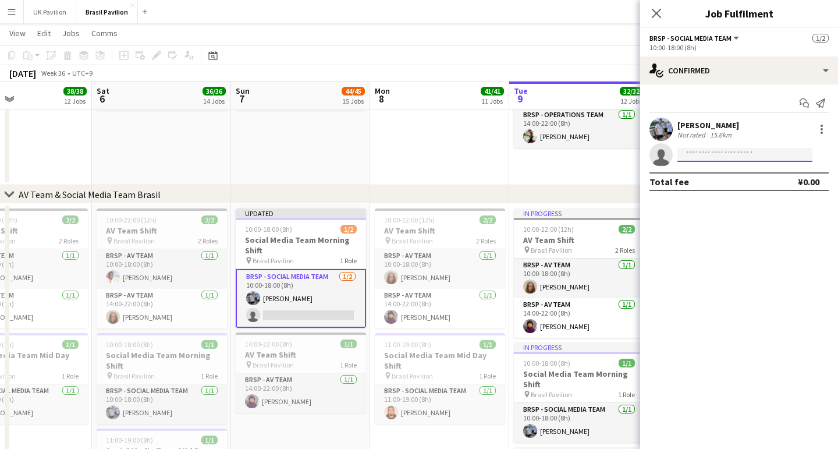
click at [708, 162] on input at bounding box center [745, 155] width 135 height 14
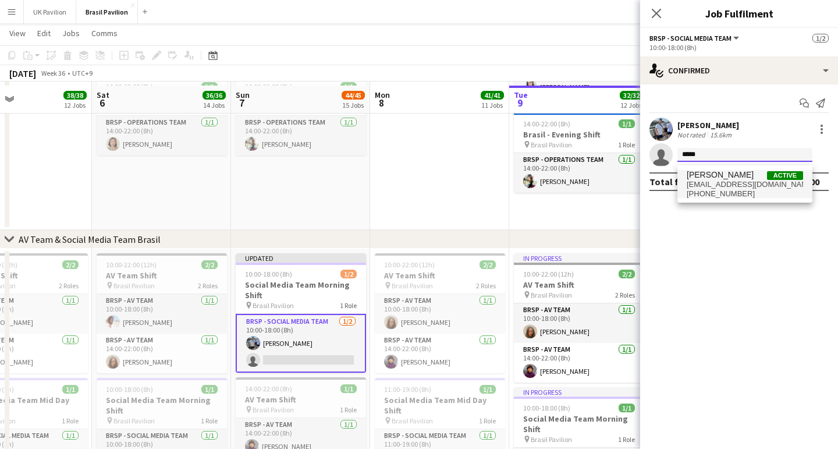
scroll to position [545, 0]
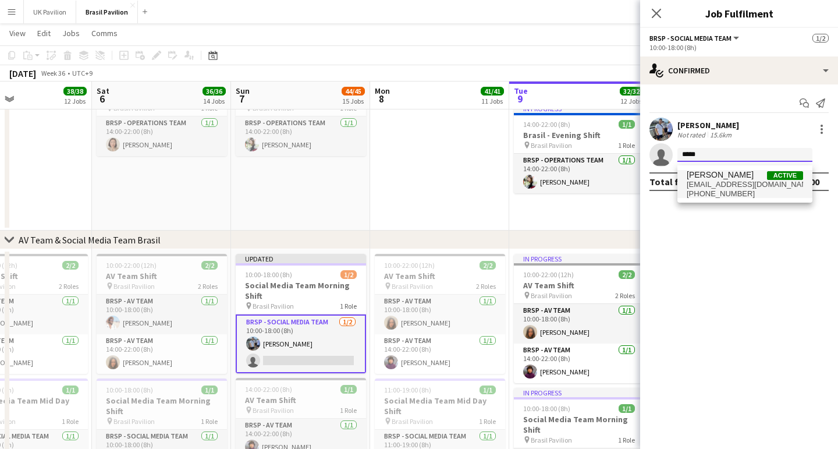
type input "*****"
click at [729, 189] on span "[EMAIL_ADDRESS][DOMAIN_NAME]" at bounding box center [745, 184] width 116 height 9
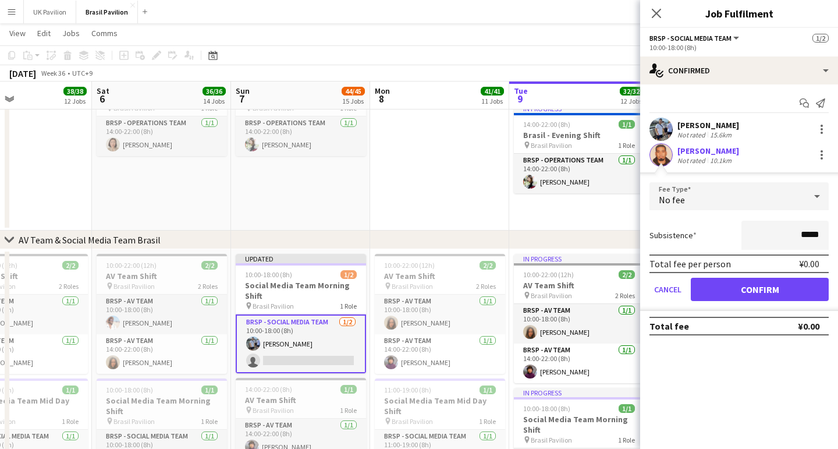
click at [751, 297] on button "Confirm" at bounding box center [760, 289] width 138 height 23
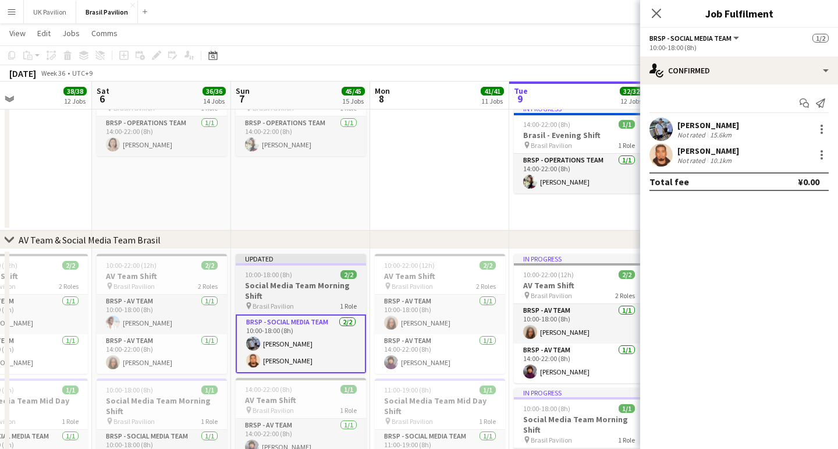
click at [304, 279] on div "10:00-18:00 (8h) 2/2" at bounding box center [301, 274] width 130 height 9
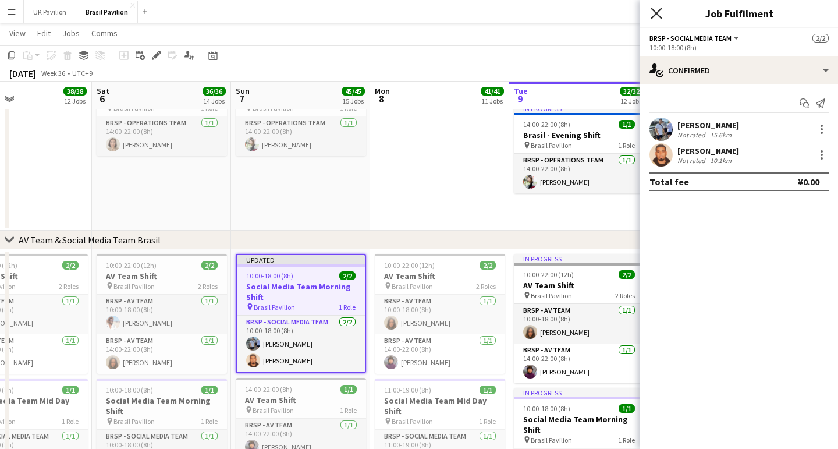
click at [656, 10] on icon "Close pop-in" at bounding box center [656, 13] width 11 height 11
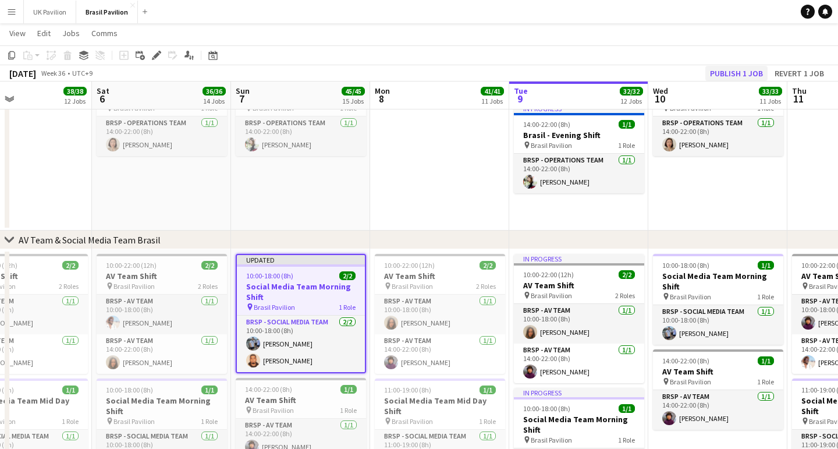
click at [714, 68] on button "Publish 1 job" at bounding box center [737, 73] width 62 height 15
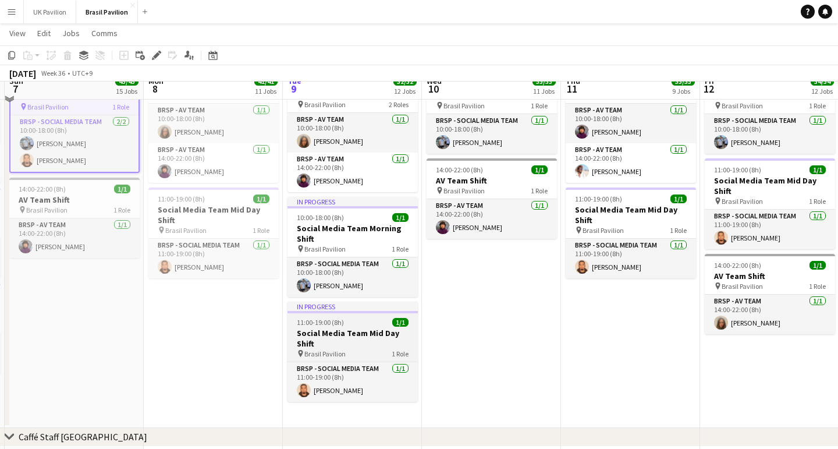
scroll to position [739, 0]
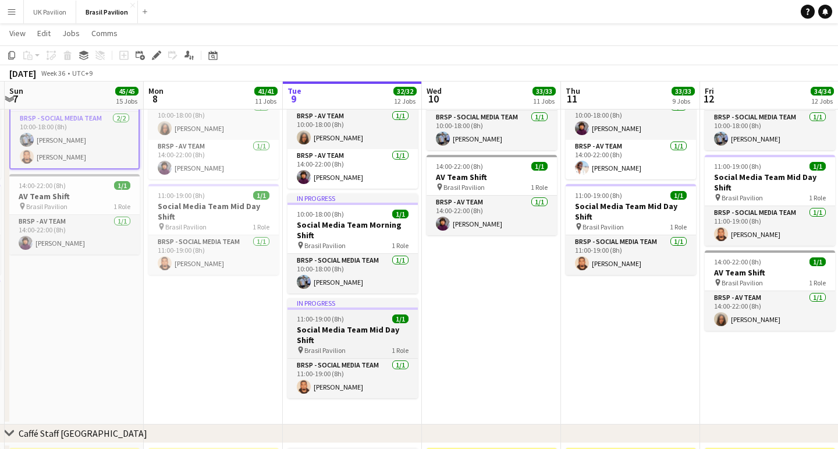
click at [344, 323] on span "11:00-19:00 (8h)" at bounding box center [320, 318] width 47 height 9
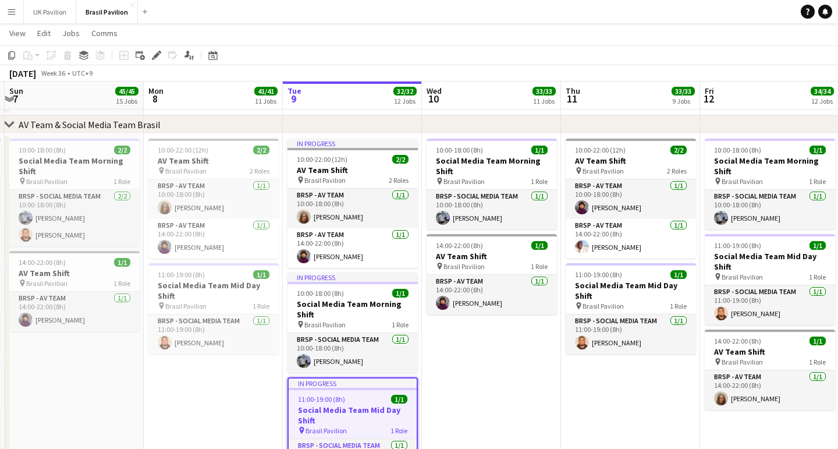
scroll to position [660, 0]
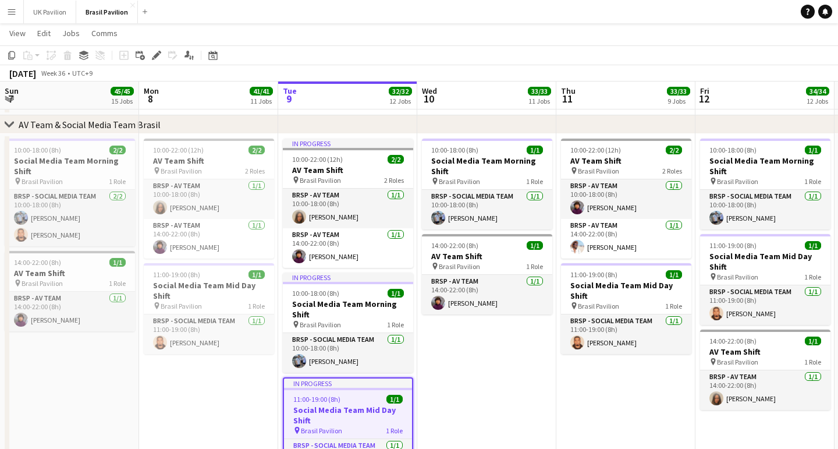
click at [352, 410] on app-job-card "In progress 11:00-19:00 (8h) 1/1 Social Media Team Mid Day Shift pin Brasil Pav…" at bounding box center [348, 428] width 130 height 102
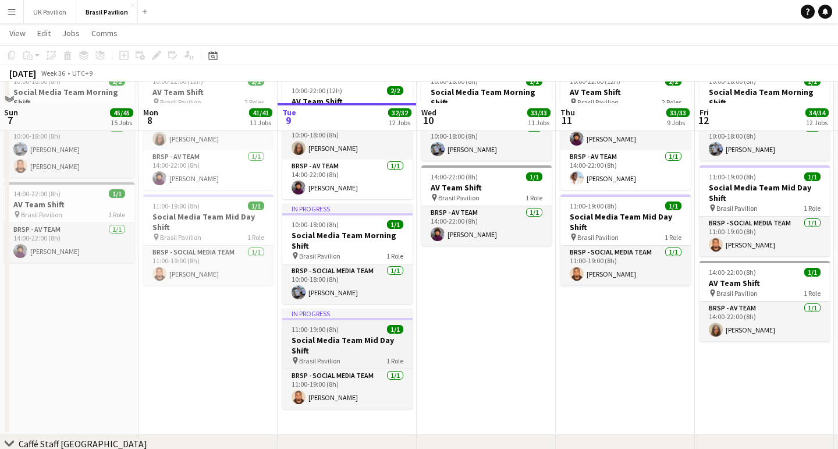
scroll to position [762, 0]
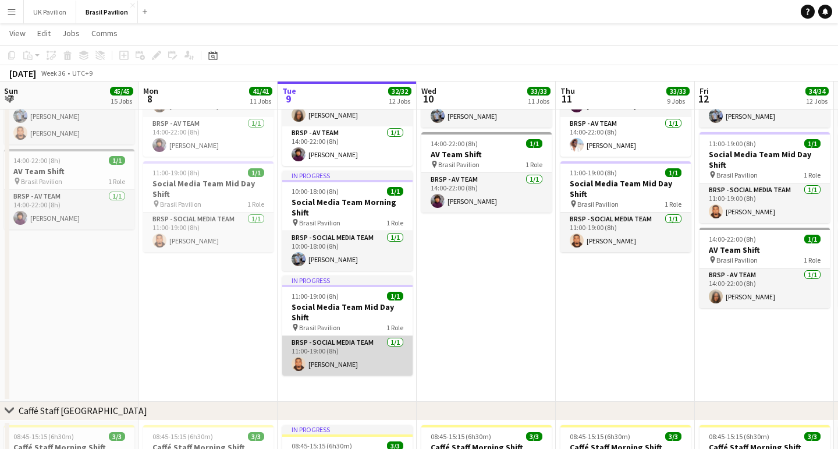
click at [324, 375] on app-card-role "BRSP - Social Media Team [DATE] 11:00-19:00 (8h) [PERSON_NAME]" at bounding box center [347, 356] width 130 height 40
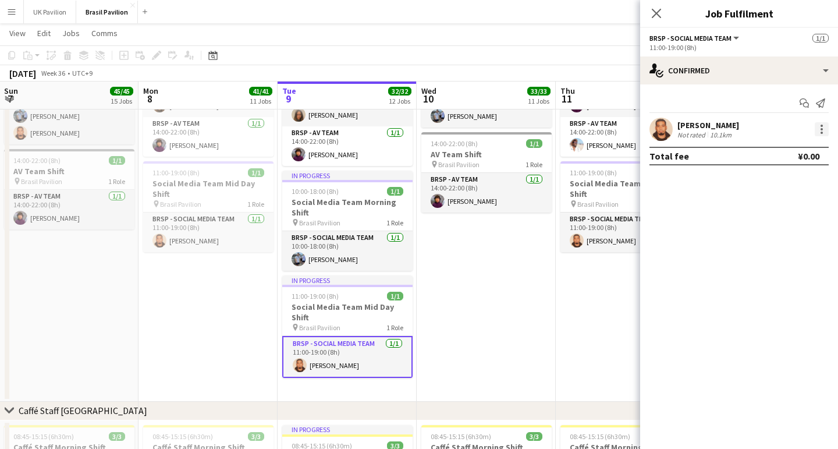
click at [820, 128] on div at bounding box center [822, 129] width 14 height 14
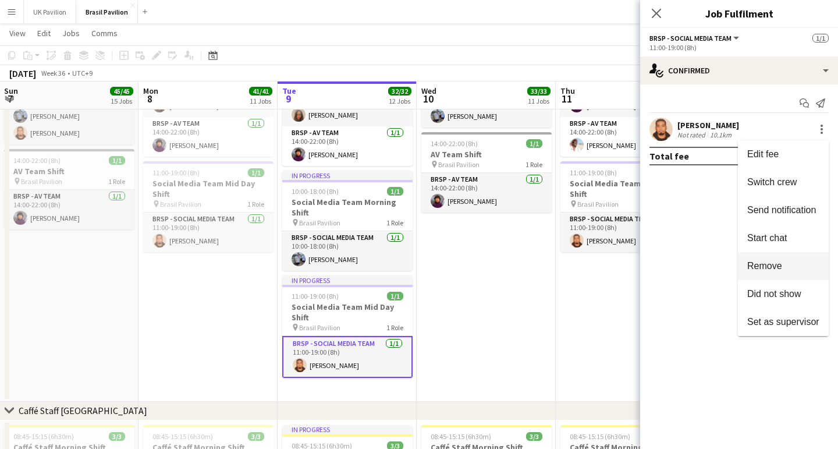
click at [766, 267] on span "Remove" at bounding box center [764, 266] width 35 height 10
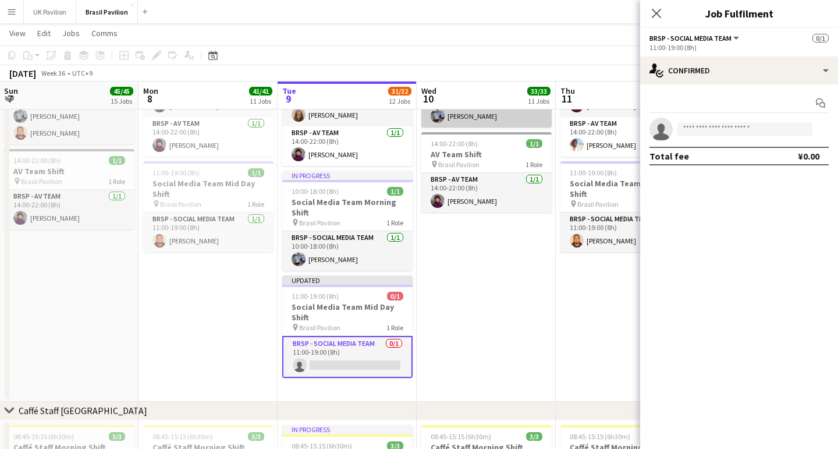
drag, startPoint x: 658, startPoint y: 15, endPoint x: 526, endPoint y: 128, distance: 174.6
click at [658, 15] on icon at bounding box center [656, 13] width 9 height 9
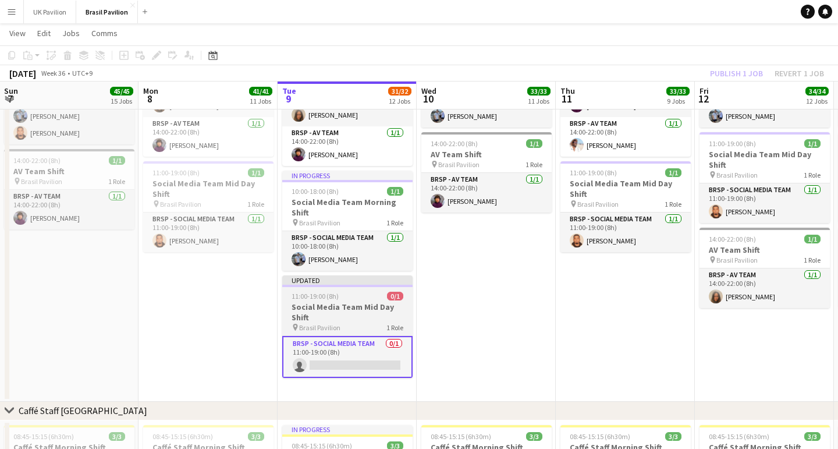
click at [329, 321] on h3 "Social Media Team Mid Day Shift" at bounding box center [347, 312] width 130 height 21
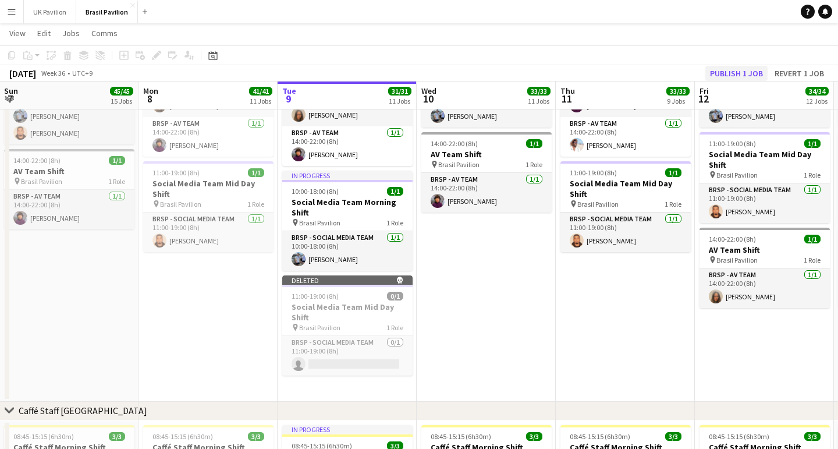
click at [724, 72] on button "Publish 1 job" at bounding box center [737, 73] width 62 height 15
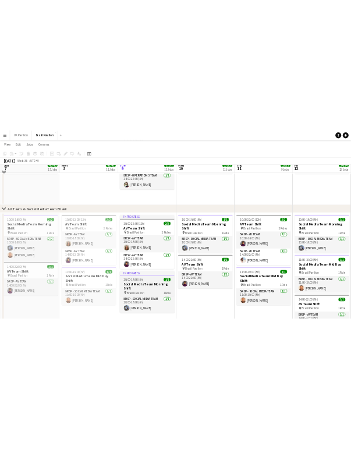
scroll to position [589, 0]
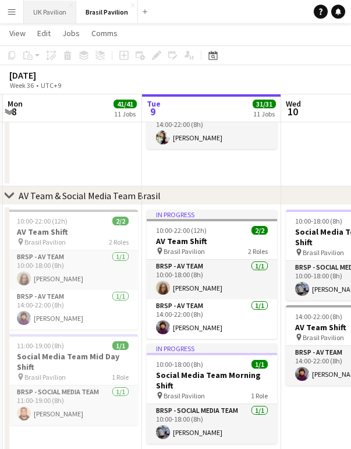
click at [58, 15] on button "UK Pavilion Close" at bounding box center [50, 12] width 52 height 23
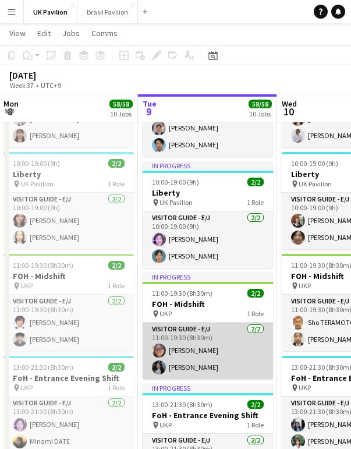
scroll to position [0, 281]
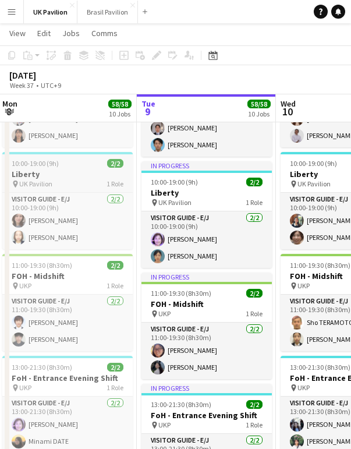
click at [45, 179] on h3 "Liberty" at bounding box center [67, 174] width 130 height 10
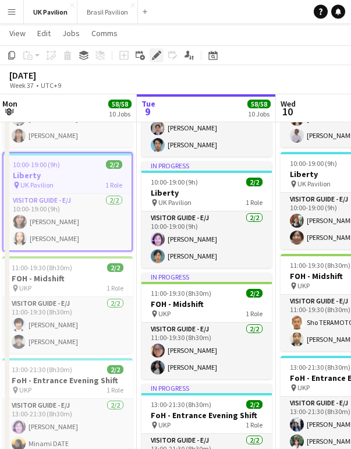
click at [158, 53] on icon at bounding box center [156, 55] width 6 height 6
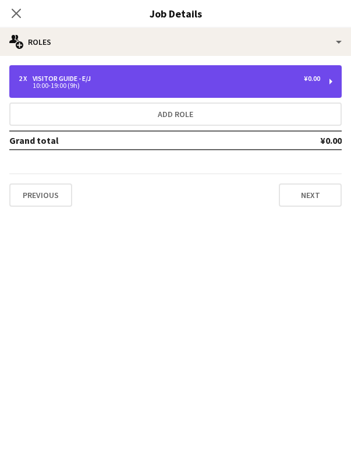
click at [140, 88] on div "10:00-19:00 (9h)" at bounding box center [170, 86] width 302 height 6
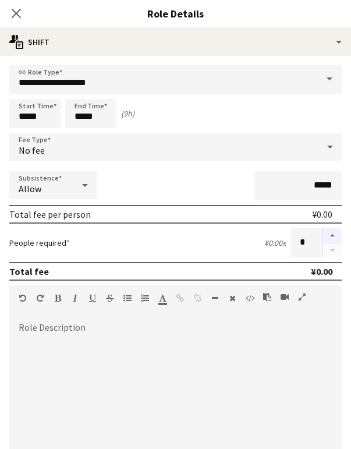
click at [335, 243] on button "button" at bounding box center [332, 235] width 19 height 15
type input "*"
click at [14, 15] on icon "Close pop-in" at bounding box center [15, 13] width 11 height 11
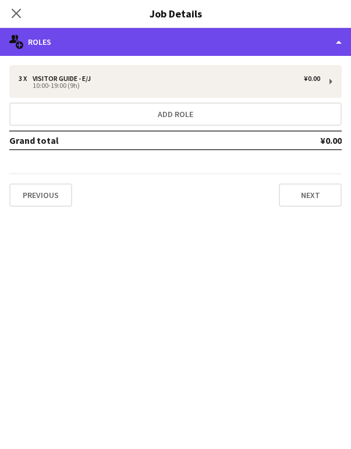
click at [340, 42] on div "multiple-users-add Roles" at bounding box center [175, 42] width 351 height 28
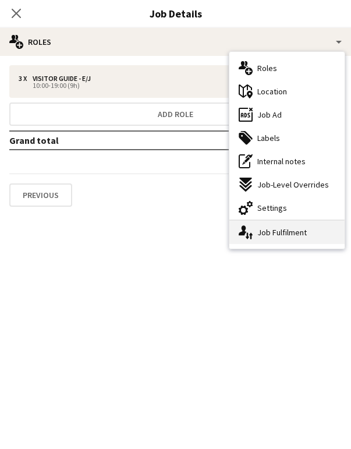
click at [286, 240] on div "single-neutral-actions-up-down Job Fulfilment" at bounding box center [286, 232] width 115 height 23
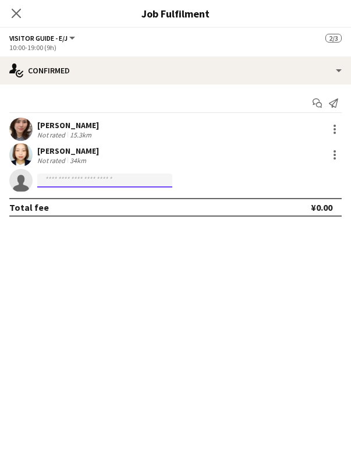
click at [49, 184] on input at bounding box center [104, 180] width 135 height 14
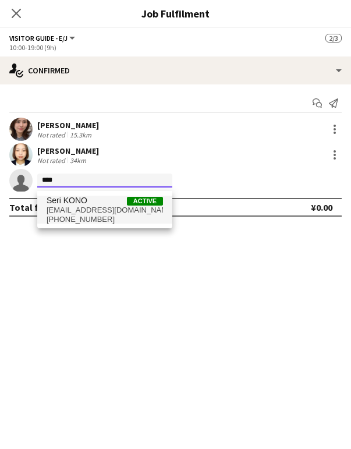
type input "****"
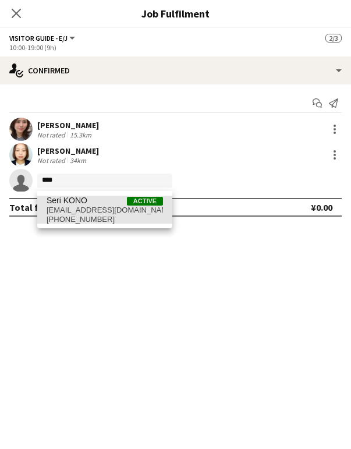
click at [66, 215] on span "[EMAIL_ADDRESS][DOMAIN_NAME]" at bounding box center [105, 209] width 116 height 9
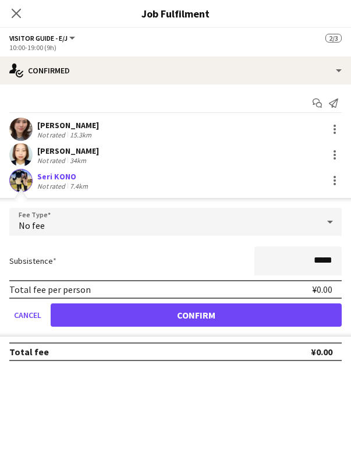
click at [152, 318] on button "Confirm" at bounding box center [196, 314] width 291 height 23
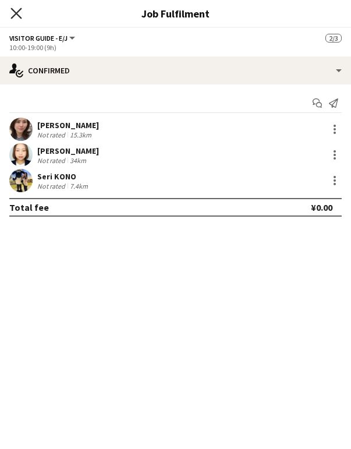
click at [17, 16] on icon "Close pop-in" at bounding box center [15, 13] width 11 height 11
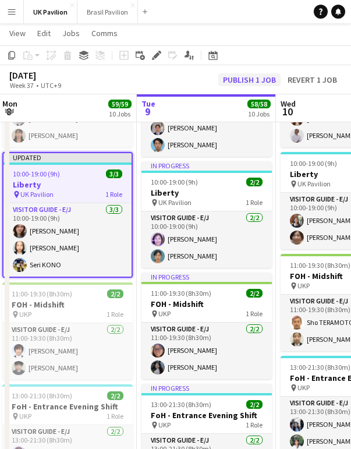
click at [218, 81] on button "Publish 1 job" at bounding box center [249, 79] width 62 height 13
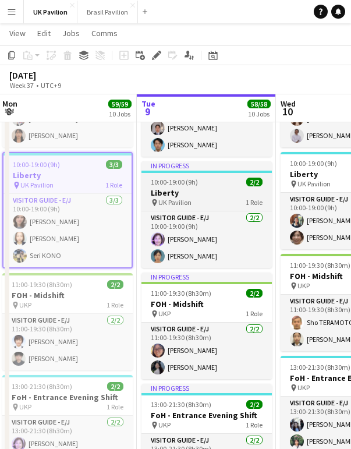
click at [188, 207] on span "UK Pavilion" at bounding box center [174, 202] width 33 height 9
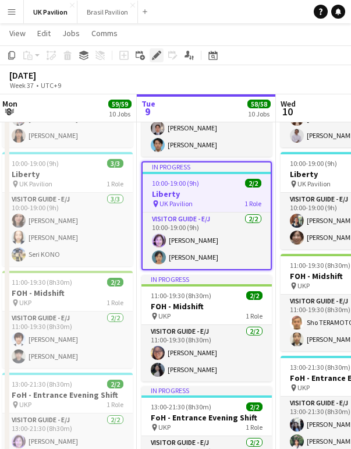
click at [156, 54] on icon at bounding box center [156, 55] width 6 height 6
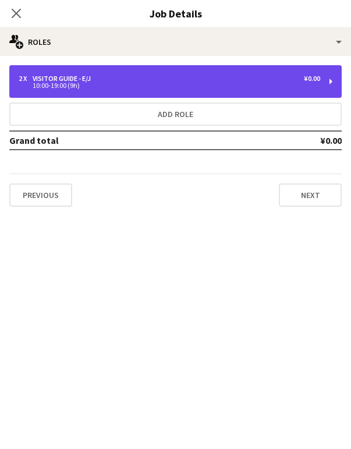
click at [196, 95] on div "2 x Visitor Guide - E/J ¥0.00 10:00-19:00 (9h)" at bounding box center [175, 81] width 332 height 33
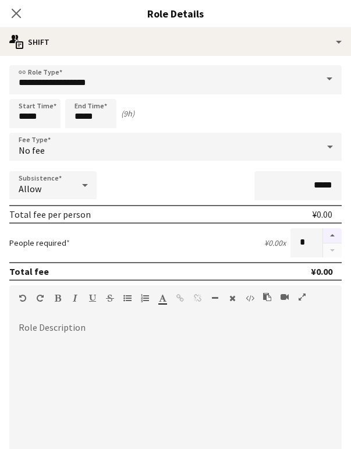
click at [329, 241] on button "button" at bounding box center [332, 235] width 19 height 15
type input "*"
click at [91, 192] on icon at bounding box center [85, 184] width 14 height 23
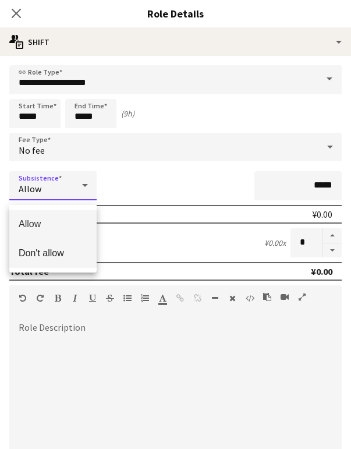
drag, startPoint x: 58, startPoint y: 250, endPoint x: 65, endPoint y: 249, distance: 6.4
click at [59, 249] on span "Don't allow" at bounding box center [53, 252] width 69 height 11
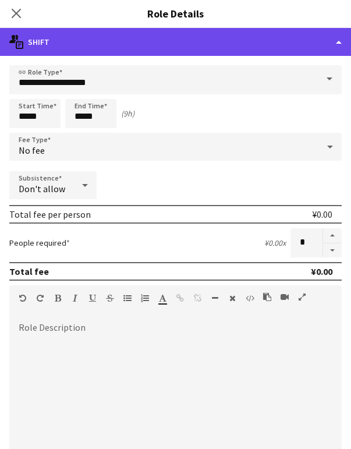
click at [327, 48] on div "multiple-actions-text Shift" at bounding box center [175, 42] width 351 height 28
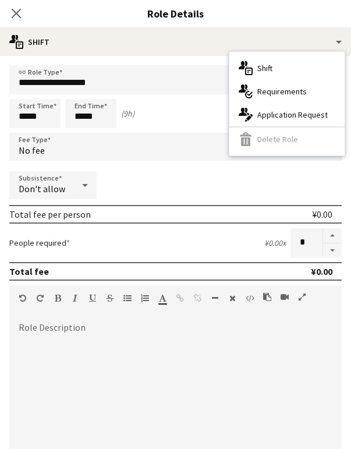
click at [215, 370] on div at bounding box center [175, 393] width 332 height 140
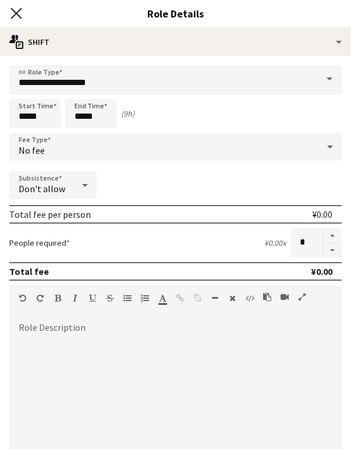
click at [17, 13] on icon at bounding box center [15, 13] width 11 height 11
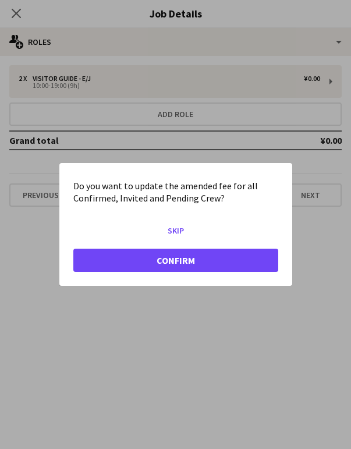
click at [171, 263] on button "Confirm" at bounding box center [175, 260] width 205 height 23
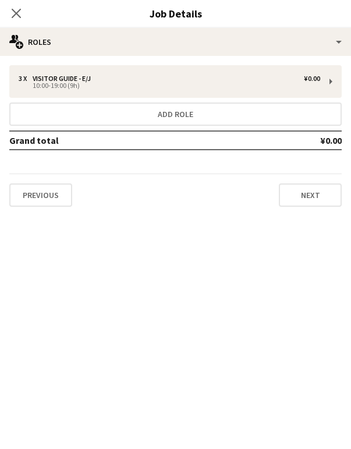
scroll to position [1005, 0]
click at [295, 198] on button "Next" at bounding box center [310, 194] width 63 height 23
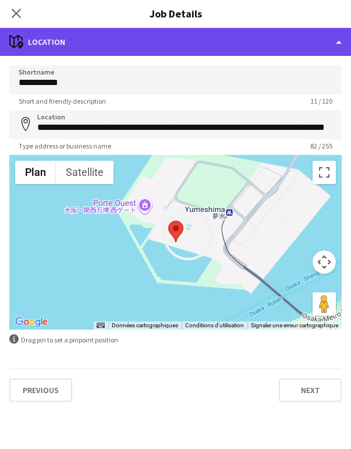
click at [336, 47] on div "maps-pin-1 Location" at bounding box center [175, 42] width 351 height 28
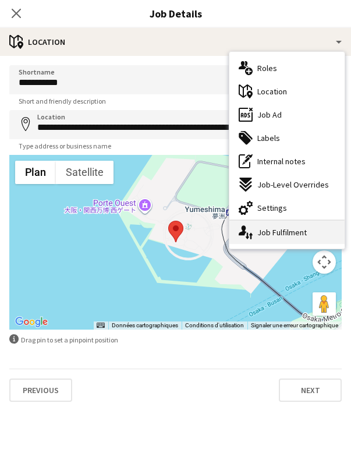
click at [279, 236] on div "single-neutral-actions-up-down Job Fulfilment" at bounding box center [286, 232] width 115 height 23
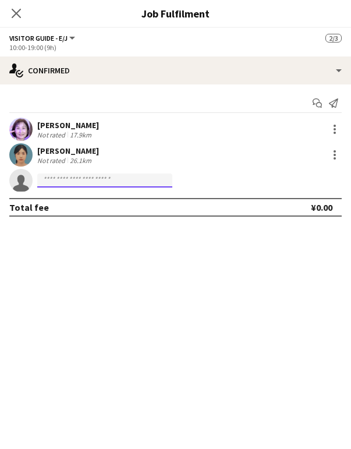
click at [109, 186] on input at bounding box center [104, 180] width 135 height 14
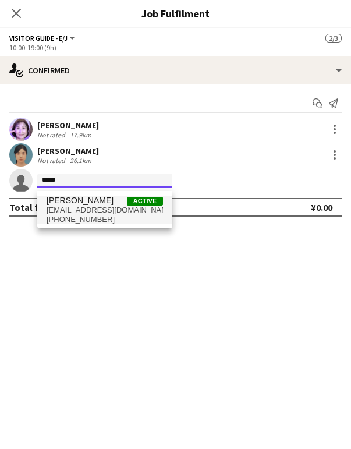
type input "*****"
click at [95, 208] on span "[EMAIL_ADDRESS][DOMAIN_NAME]" at bounding box center [105, 209] width 116 height 9
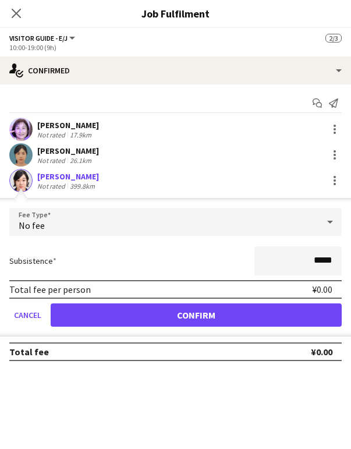
click at [148, 322] on button "Confirm" at bounding box center [196, 314] width 291 height 23
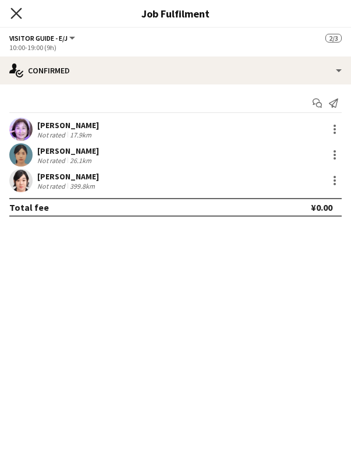
click at [19, 10] on icon at bounding box center [15, 13] width 11 height 11
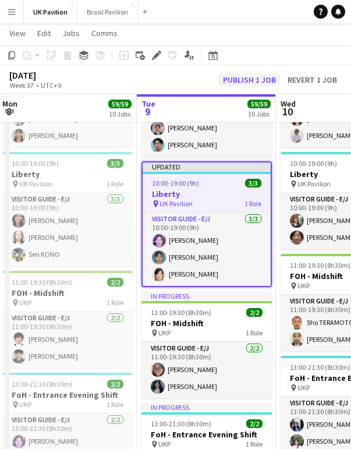
click at [233, 83] on button "Publish 1 job" at bounding box center [249, 79] width 62 height 13
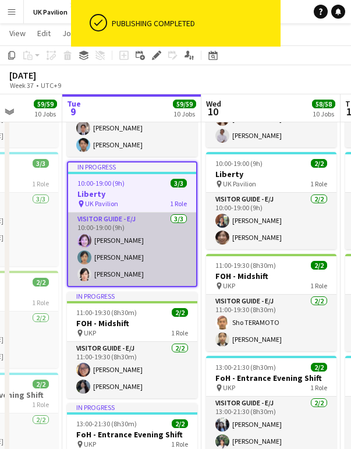
scroll to position [0, 362]
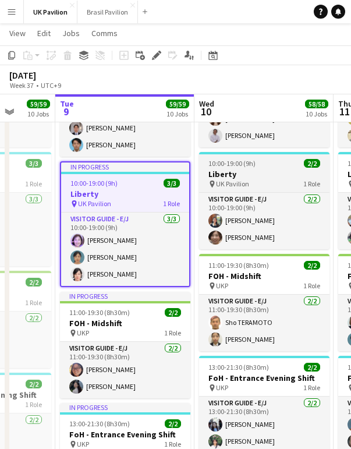
click at [232, 179] on h3 "Liberty" at bounding box center [264, 174] width 130 height 10
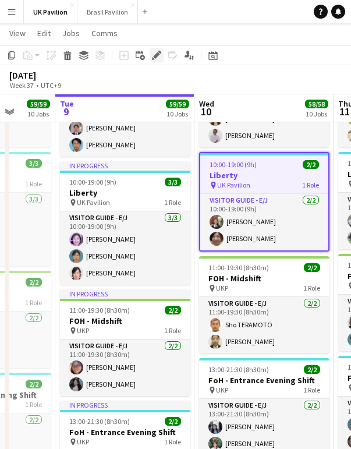
click at [158, 57] on icon "Edit" at bounding box center [156, 55] width 9 height 9
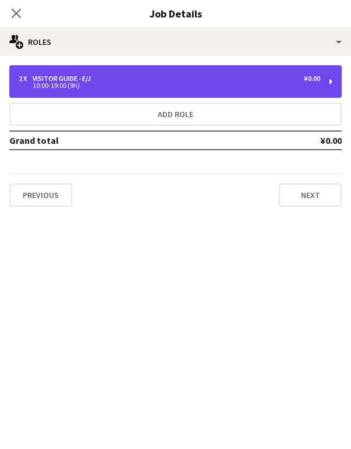
click at [140, 83] on div "2 x Visitor Guide - E/J ¥0.00" at bounding box center [170, 79] width 302 height 8
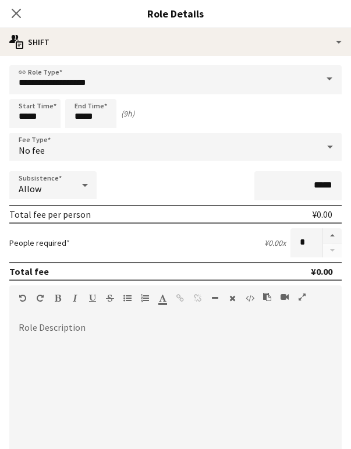
click at [83, 197] on icon at bounding box center [85, 184] width 14 height 23
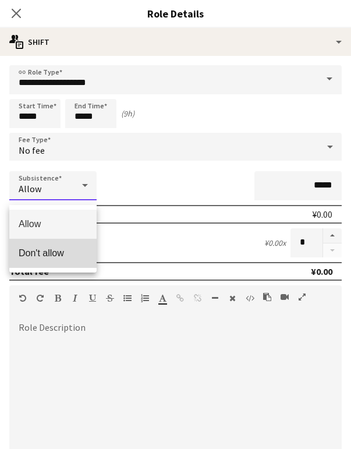
click at [51, 250] on span "Don't allow" at bounding box center [53, 252] width 69 height 11
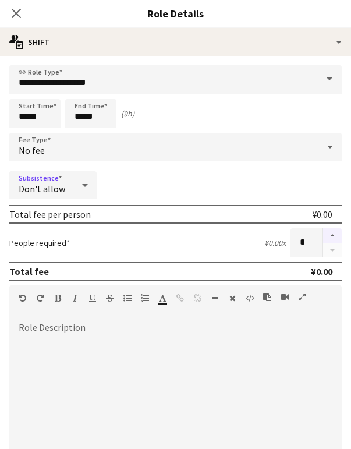
click at [330, 242] on button "button" at bounding box center [332, 235] width 19 height 15
type input "*"
click at [17, 12] on icon at bounding box center [15, 13] width 11 height 11
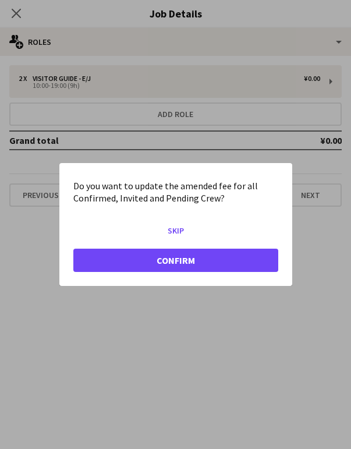
click at [159, 263] on button "Confirm" at bounding box center [175, 260] width 205 height 23
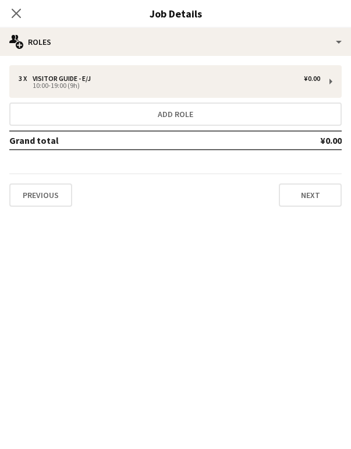
scroll to position [1005, 0]
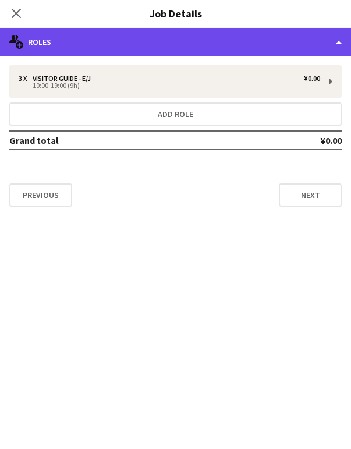
click at [339, 41] on div "multiple-users-add Roles" at bounding box center [175, 42] width 351 height 28
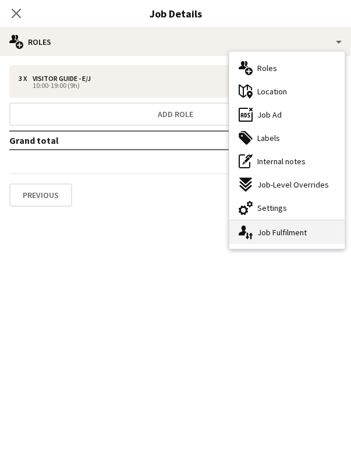
click at [271, 236] on div "single-neutral-actions-up-down Job Fulfilment" at bounding box center [286, 232] width 115 height 23
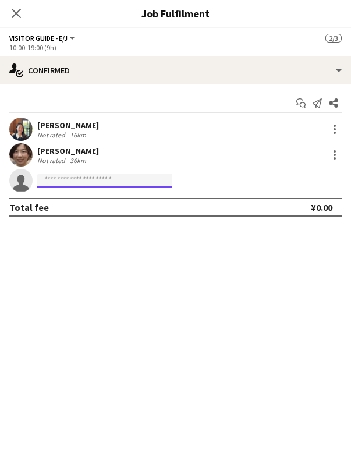
click at [61, 182] on input at bounding box center [104, 180] width 135 height 14
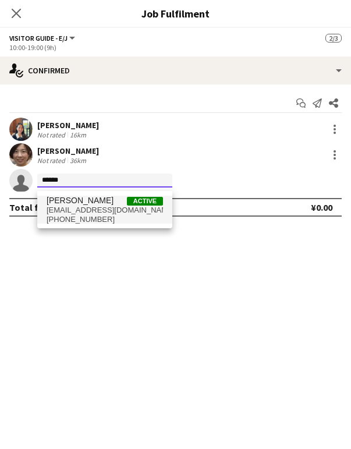
scroll to position [957, 0]
type input "******"
click at [80, 208] on span "[EMAIL_ADDRESS][DOMAIN_NAME]" at bounding box center [105, 209] width 116 height 9
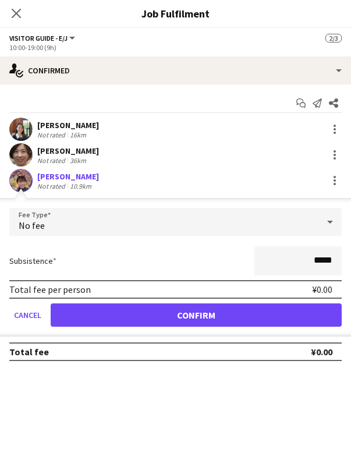
click at [204, 321] on button "Confirm" at bounding box center [196, 314] width 291 height 23
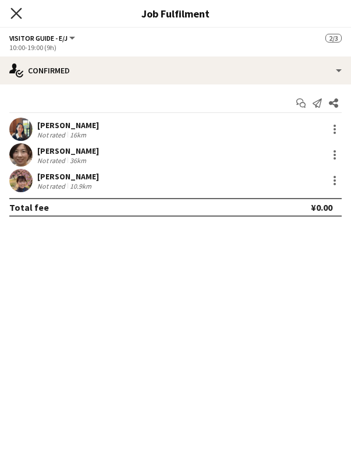
click at [20, 12] on icon "Close pop-in" at bounding box center [15, 13] width 11 height 11
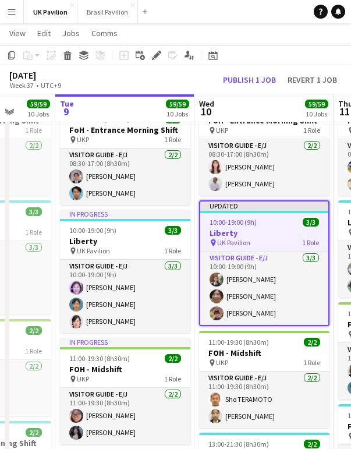
click at [238, 81] on button "Publish 1 job" at bounding box center [249, 79] width 62 height 13
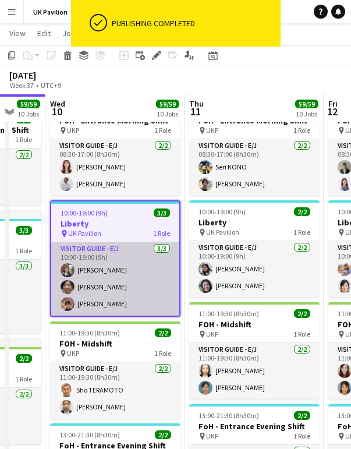
scroll to position [0, 513]
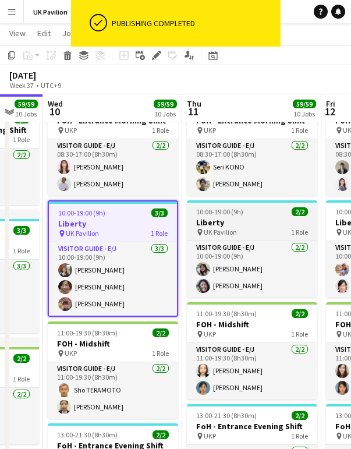
click at [226, 228] on h3 "Liberty" at bounding box center [252, 222] width 130 height 10
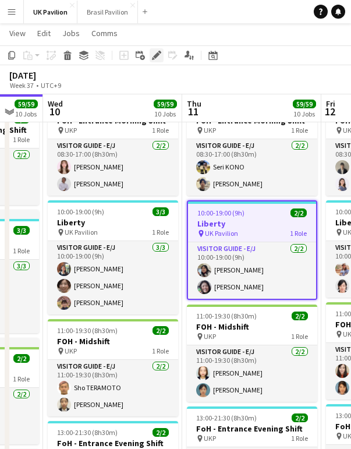
click at [159, 55] on icon "Edit" at bounding box center [156, 55] width 9 height 9
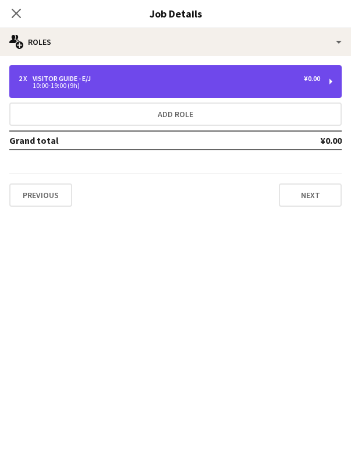
click at [232, 86] on div "10:00-19:00 (9h)" at bounding box center [170, 86] width 302 height 6
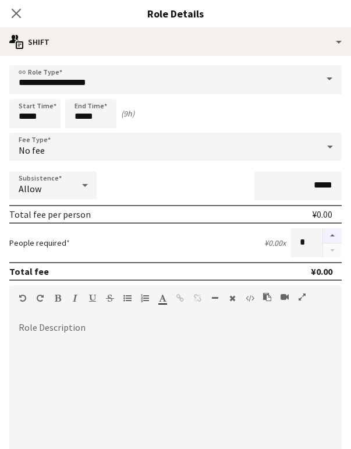
click at [331, 243] on button "button" at bounding box center [332, 235] width 19 height 15
type input "*"
click at [87, 191] on icon at bounding box center [85, 184] width 14 height 23
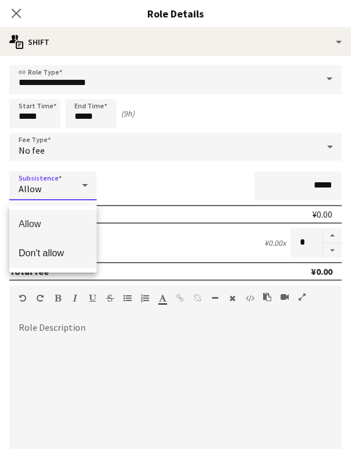
click at [68, 255] on span "Don't allow" at bounding box center [53, 252] width 69 height 11
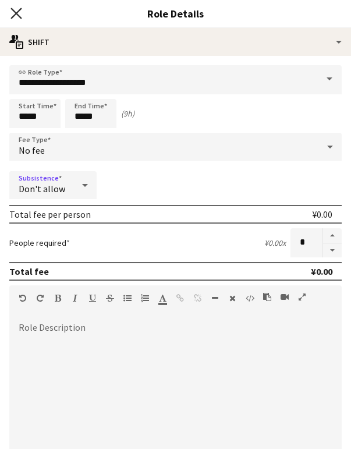
click at [15, 9] on icon "Close pop-in" at bounding box center [15, 13] width 11 height 11
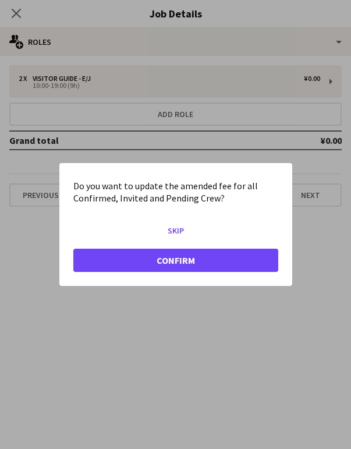
scroll to position [0, 0]
click at [172, 268] on button "Confirm" at bounding box center [175, 260] width 205 height 23
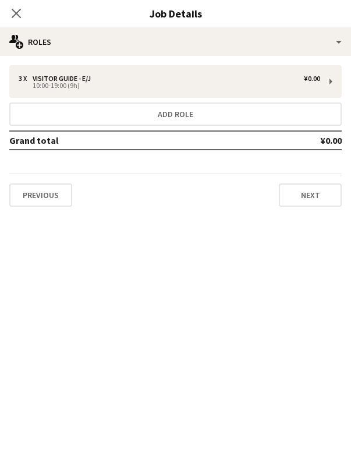
scroll to position [957, 0]
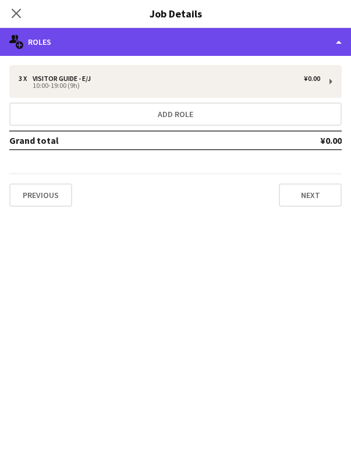
click at [341, 44] on div "multiple-users-add Roles" at bounding box center [175, 42] width 351 height 28
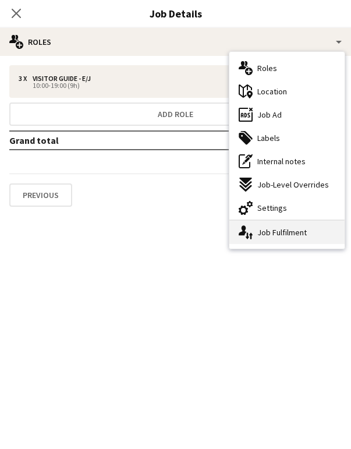
click at [273, 227] on div "single-neutral-actions-up-down Job Fulfilment" at bounding box center [286, 232] width 115 height 23
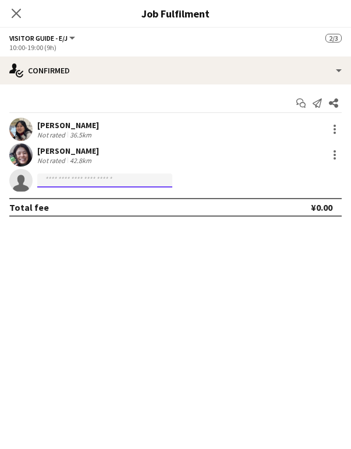
click at [54, 185] on input at bounding box center [104, 180] width 135 height 14
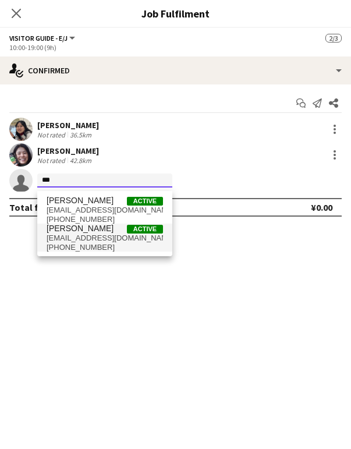
type input "***"
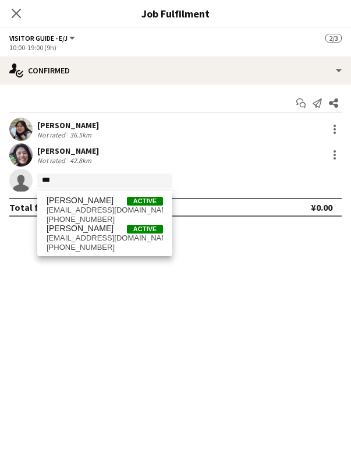
click at [81, 243] on span "[EMAIL_ADDRESS][DOMAIN_NAME]" at bounding box center [105, 237] width 116 height 9
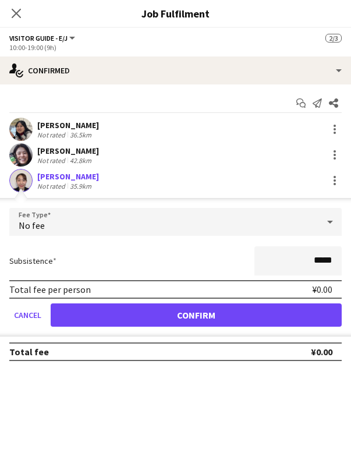
click at [159, 324] on button "Confirm" at bounding box center [196, 314] width 291 height 23
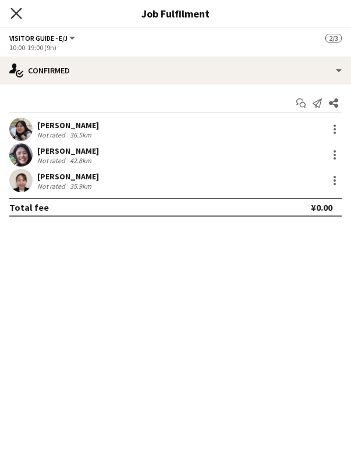
click at [15, 15] on icon at bounding box center [15, 13] width 11 height 11
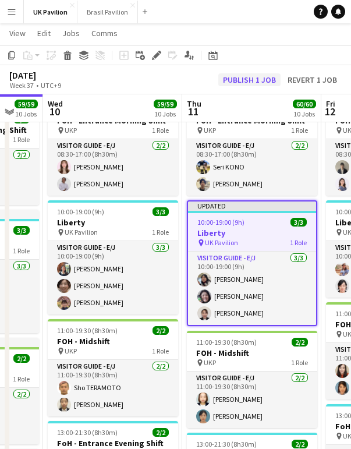
click at [222, 81] on button "Publish 1 job" at bounding box center [249, 79] width 62 height 13
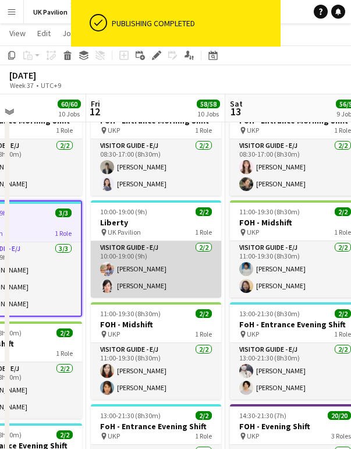
scroll to position [0, 473]
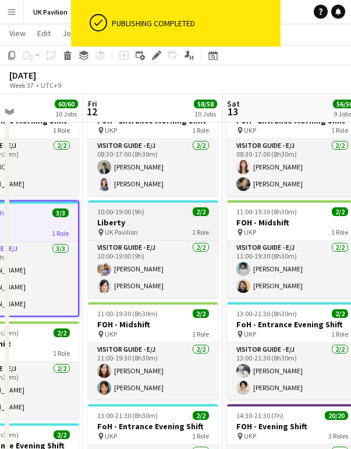
click at [119, 228] on h3 "Liberty" at bounding box center [153, 222] width 130 height 10
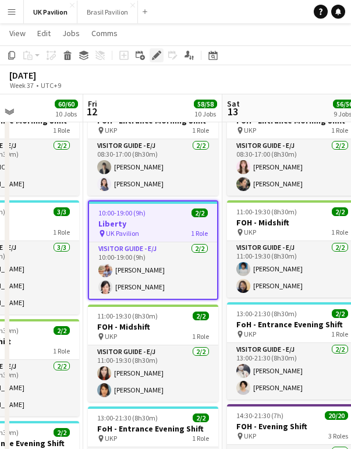
click at [157, 54] on icon at bounding box center [156, 55] width 6 height 6
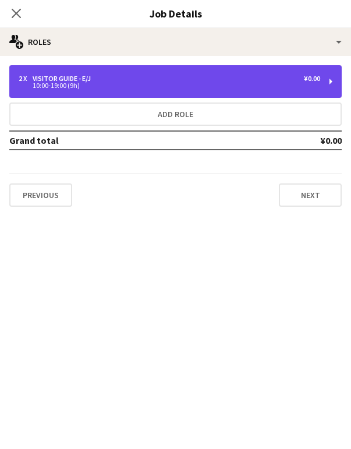
click at [169, 86] on div "10:00-19:00 (9h)" at bounding box center [170, 86] width 302 height 6
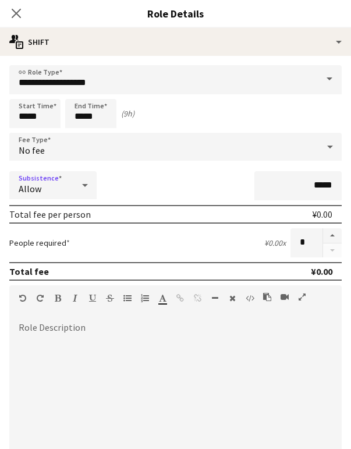
click at [85, 188] on icon at bounding box center [85, 184] width 14 height 23
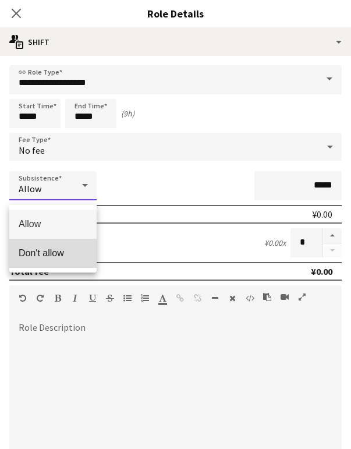
drag, startPoint x: 52, startPoint y: 251, endPoint x: 87, endPoint y: 246, distance: 35.9
click at [52, 251] on span "Don't allow" at bounding box center [53, 252] width 69 height 11
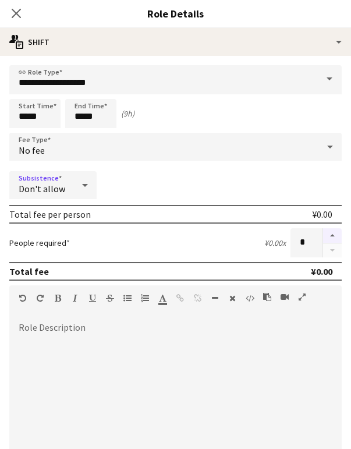
click at [333, 240] on button "button" at bounding box center [332, 235] width 19 height 15
type input "*"
click at [12, 12] on icon "Close pop-in" at bounding box center [15, 13] width 11 height 11
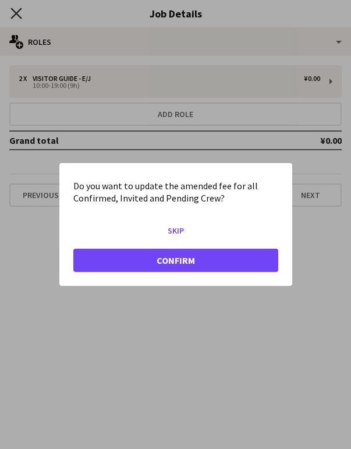
scroll to position [0, 0]
click at [160, 263] on button "Confirm" at bounding box center [175, 260] width 205 height 23
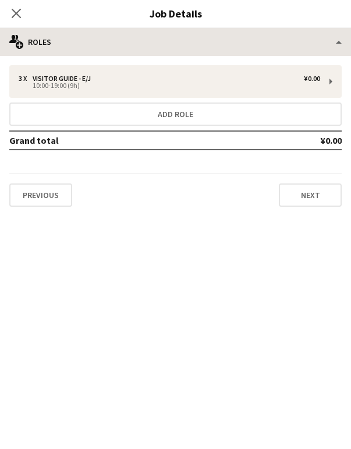
scroll to position [957, 0]
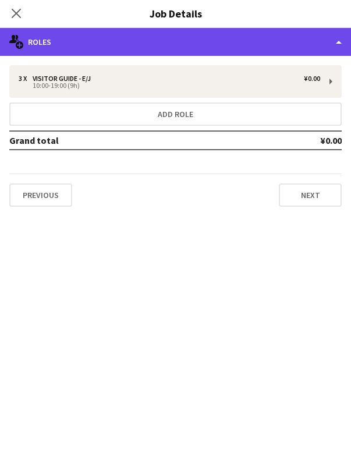
click at [341, 36] on div "multiple-users-add Roles" at bounding box center [175, 42] width 351 height 28
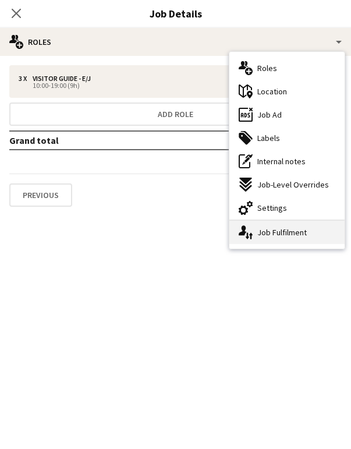
click at [276, 238] on div "single-neutral-actions-up-down Job Fulfilment" at bounding box center [286, 232] width 115 height 23
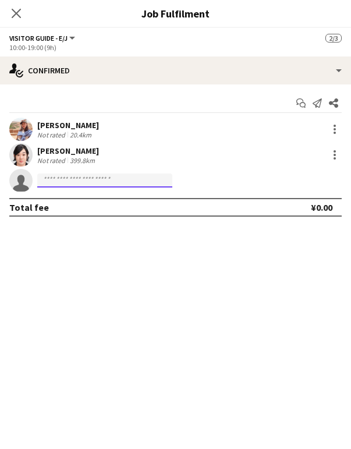
click at [68, 180] on input at bounding box center [104, 180] width 135 height 14
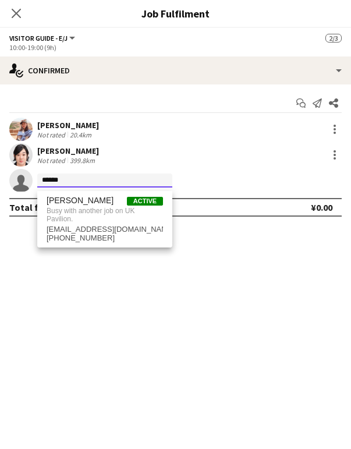
type input "******"
click at [77, 332] on mat-expansion-panel "check Confirmed Start chat Send notification Share [PERSON_NAME] Not rated 20.4…" at bounding box center [175, 266] width 351 height 364
drag, startPoint x: 93, startPoint y: 188, endPoint x: 12, endPoint y: 178, distance: 80.9
click at [14, 180] on app-invite-slot "single-neutral-actions ******" at bounding box center [175, 180] width 351 height 23
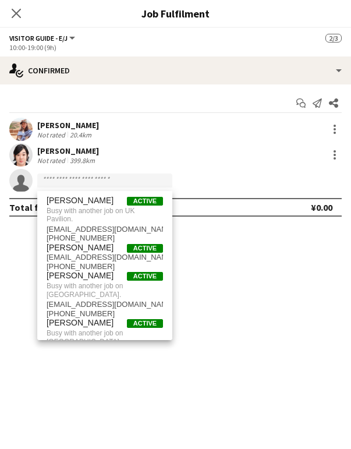
click at [16, 12] on icon "Close pop-in" at bounding box center [16, 13] width 9 height 9
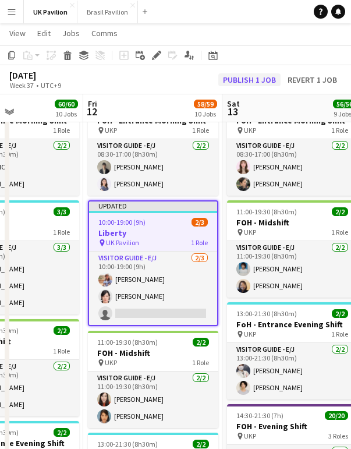
click at [225, 78] on button "Publish 1 job" at bounding box center [249, 79] width 62 height 13
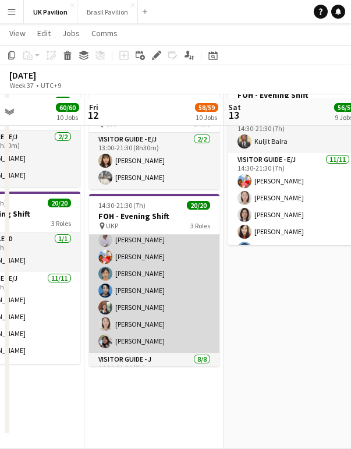
scroll to position [137, 0]
